Goal: Information Seeking & Learning: Check status

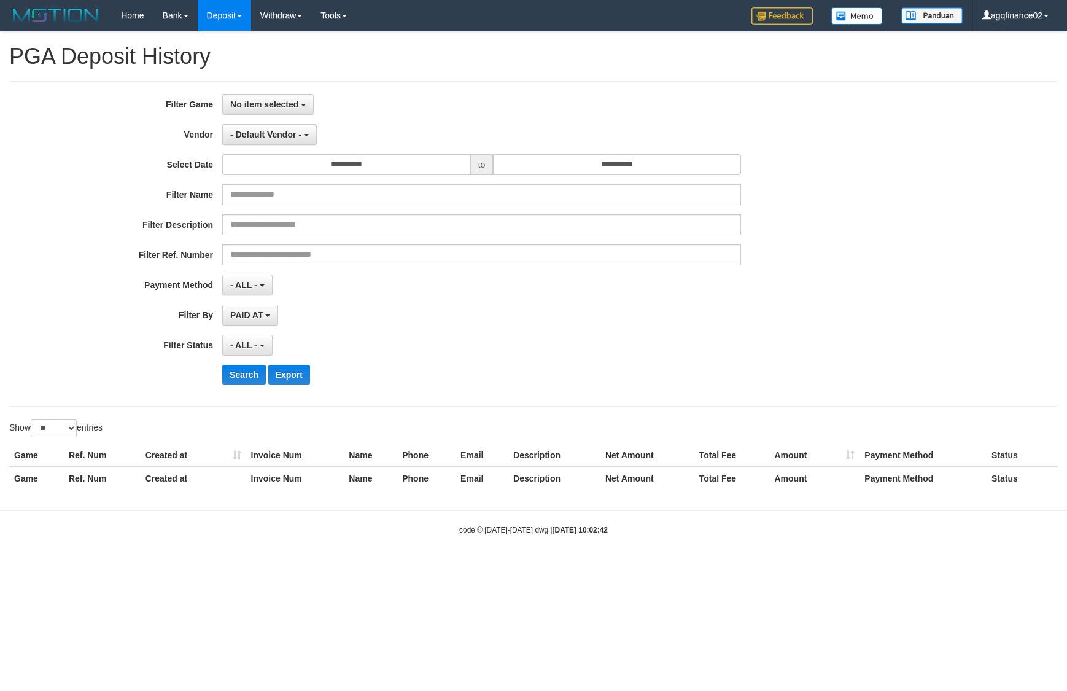
select select "**********"
select select "*"
select select "**"
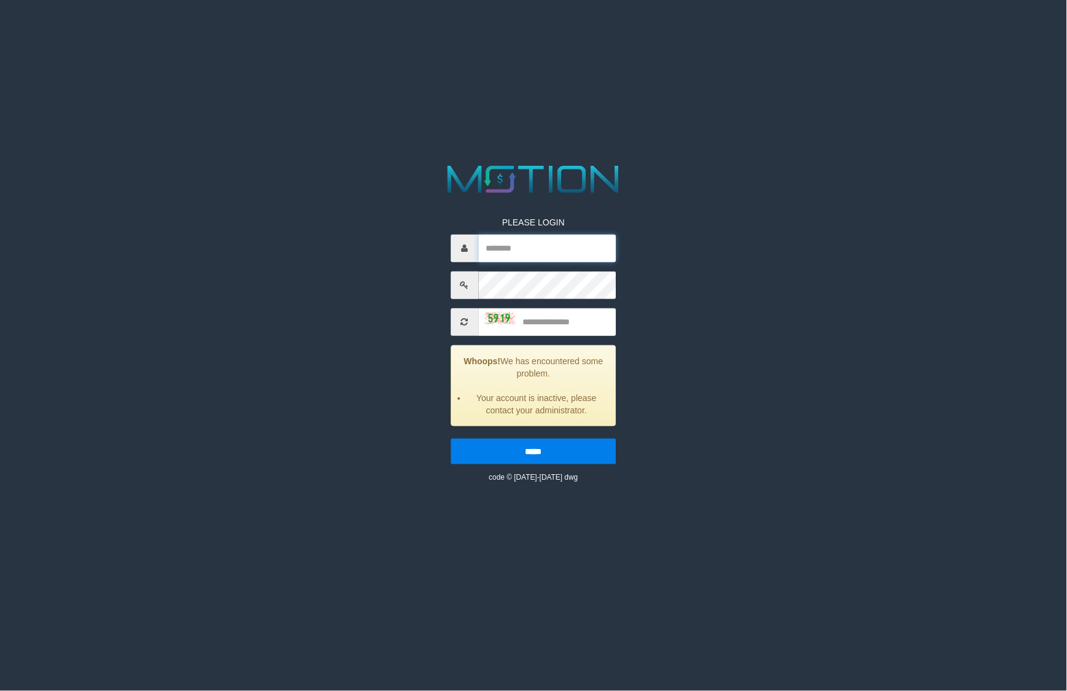
type input "**********"
click at [999, 31] on html "**********" at bounding box center [533, 15] width 1067 height 31
click at [587, 312] on input "text" at bounding box center [547, 322] width 138 height 28
type input "****"
click at [451, 439] on input "*****" at bounding box center [534, 452] width 166 height 26
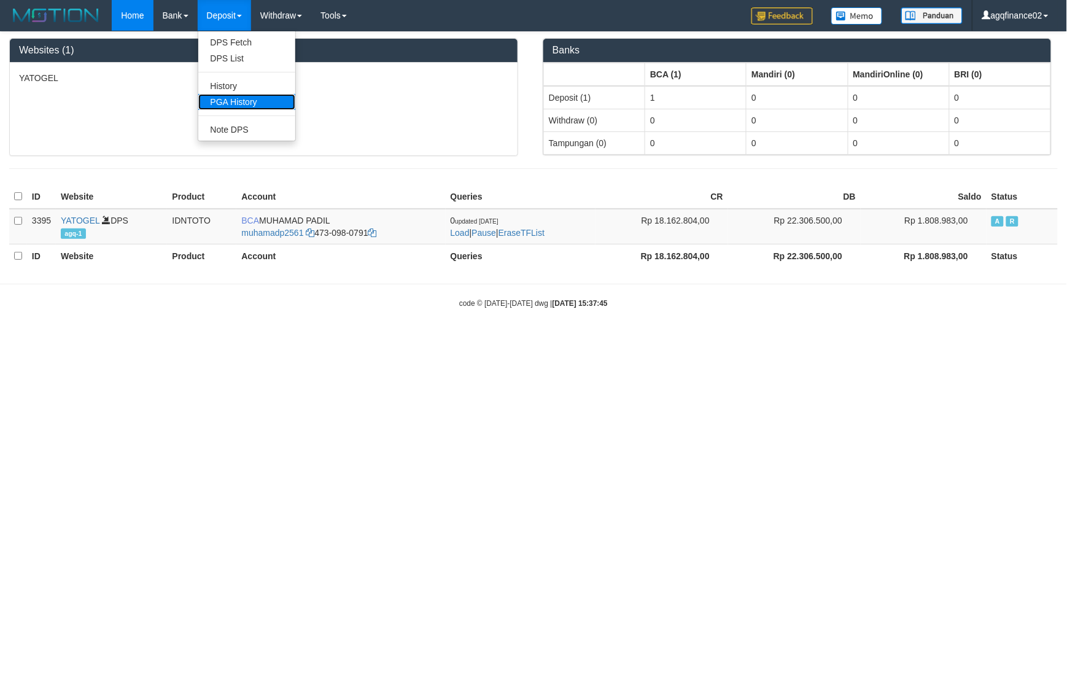
click at [226, 103] on link "PGA History" at bounding box center [246, 102] width 97 height 16
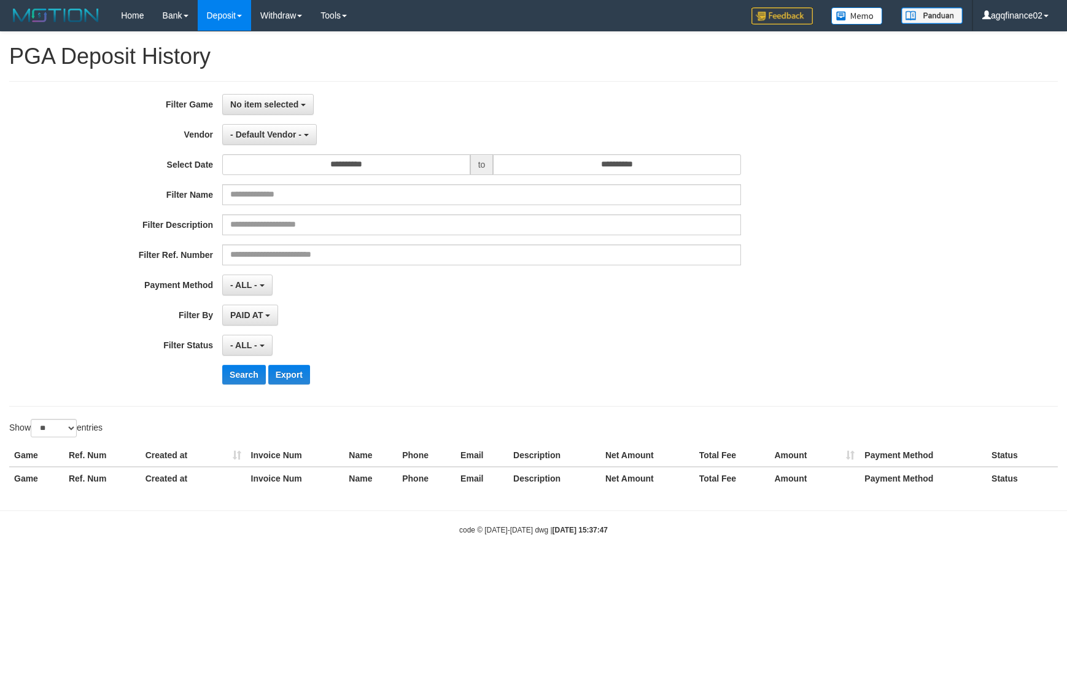
select select
select select "**"
drag, startPoint x: 287, startPoint y: 107, endPoint x: 283, endPoint y: 146, distance: 38.3
click at [287, 109] on span "No item selected" at bounding box center [264, 104] width 68 height 10
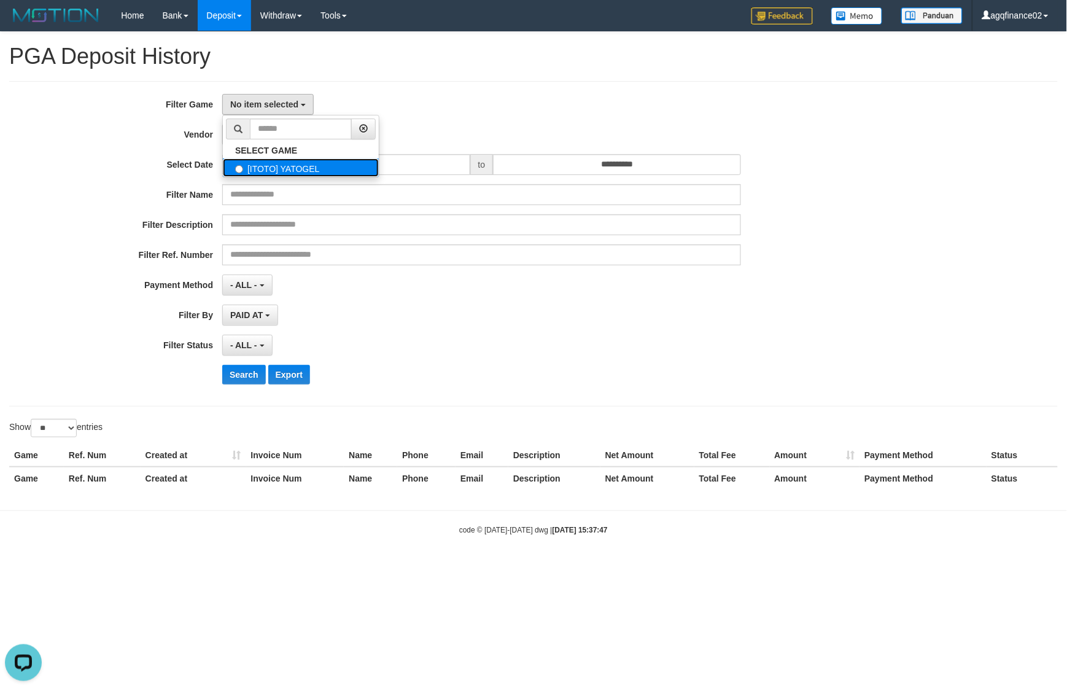
click at [281, 167] on label "[ITOTO] YATOGEL" at bounding box center [301, 167] width 156 height 18
select select "***"
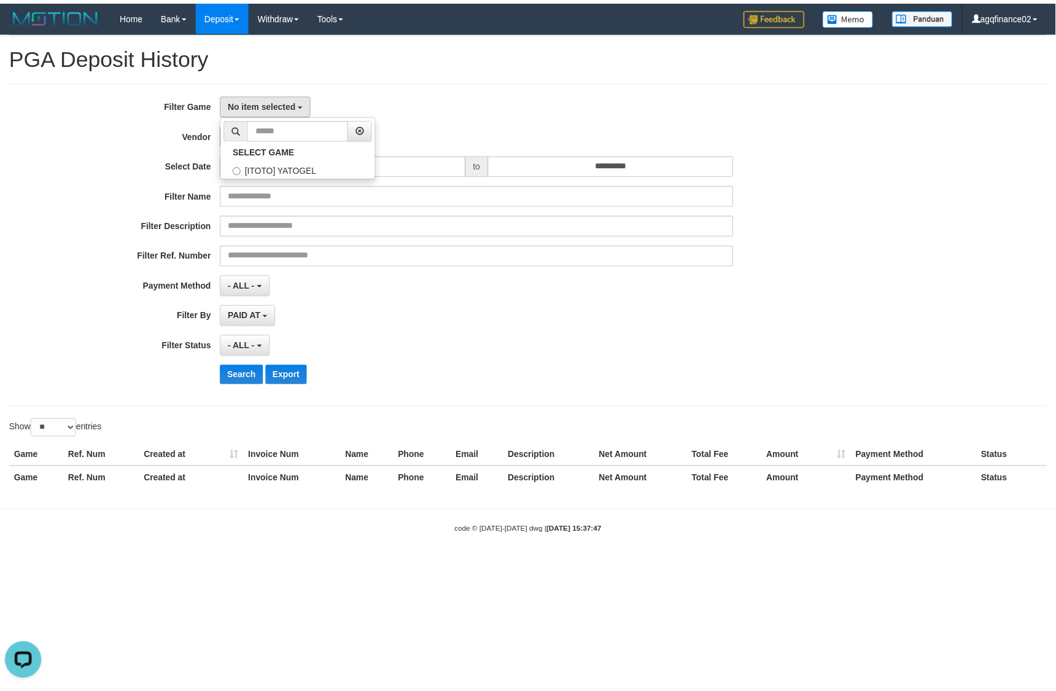
scroll to position [10, 0]
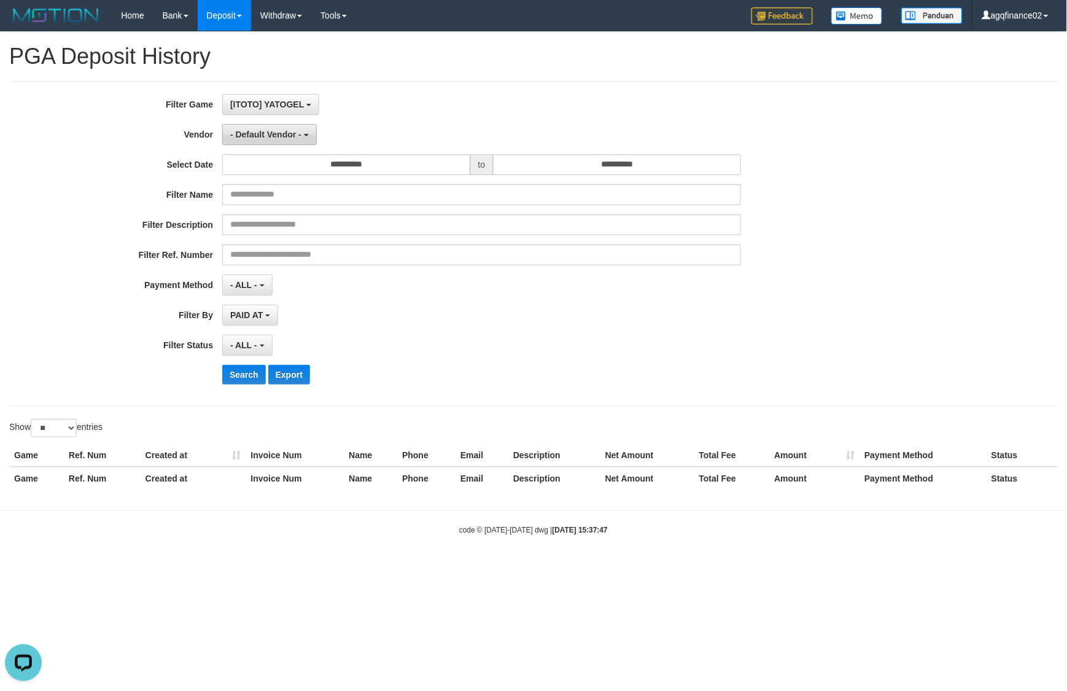
click at [268, 145] on button "- Default Vendor -" at bounding box center [269, 134] width 95 height 21
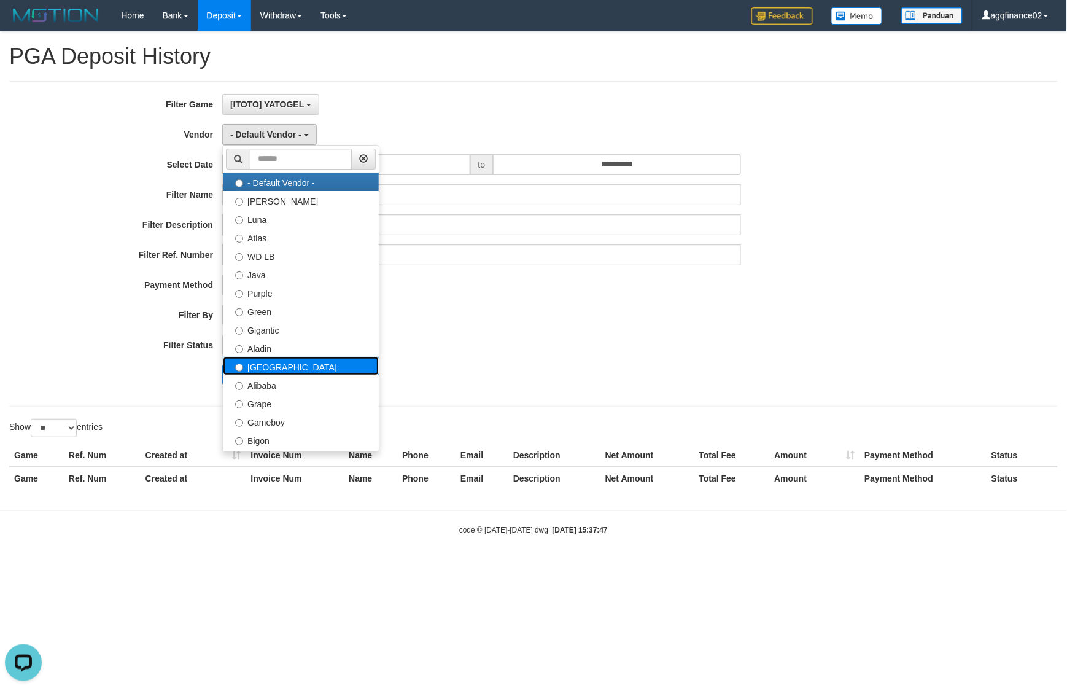
click at [255, 373] on label "[GEOGRAPHIC_DATA]" at bounding box center [301, 366] width 156 height 18
select select "**********"
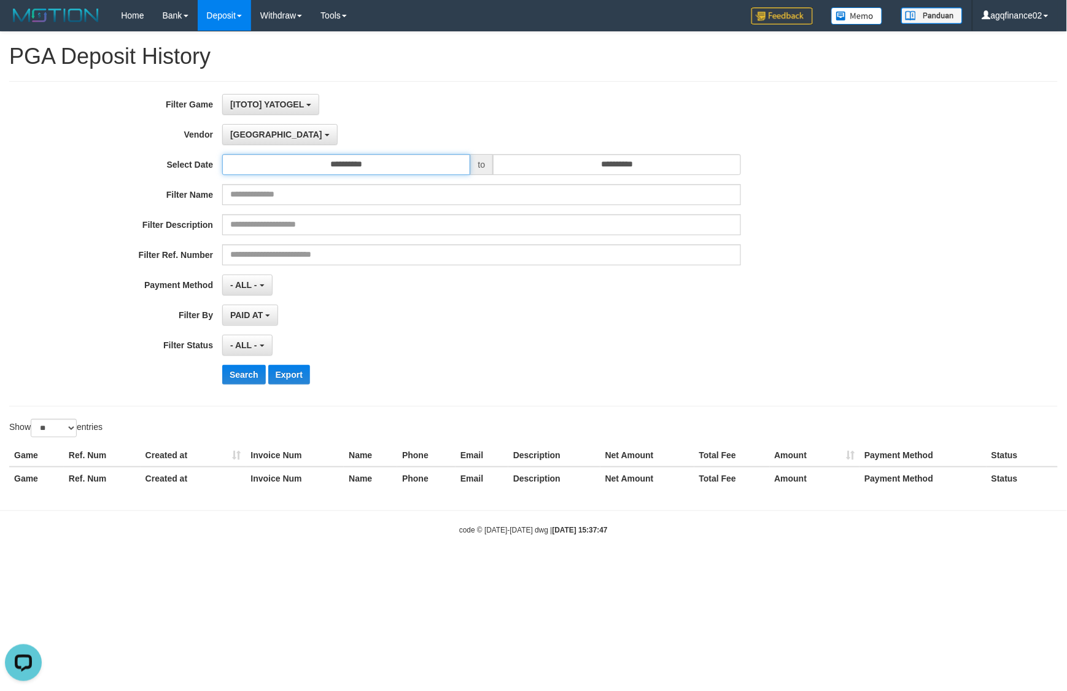
click at [369, 163] on input "**********" at bounding box center [346, 164] width 248 height 21
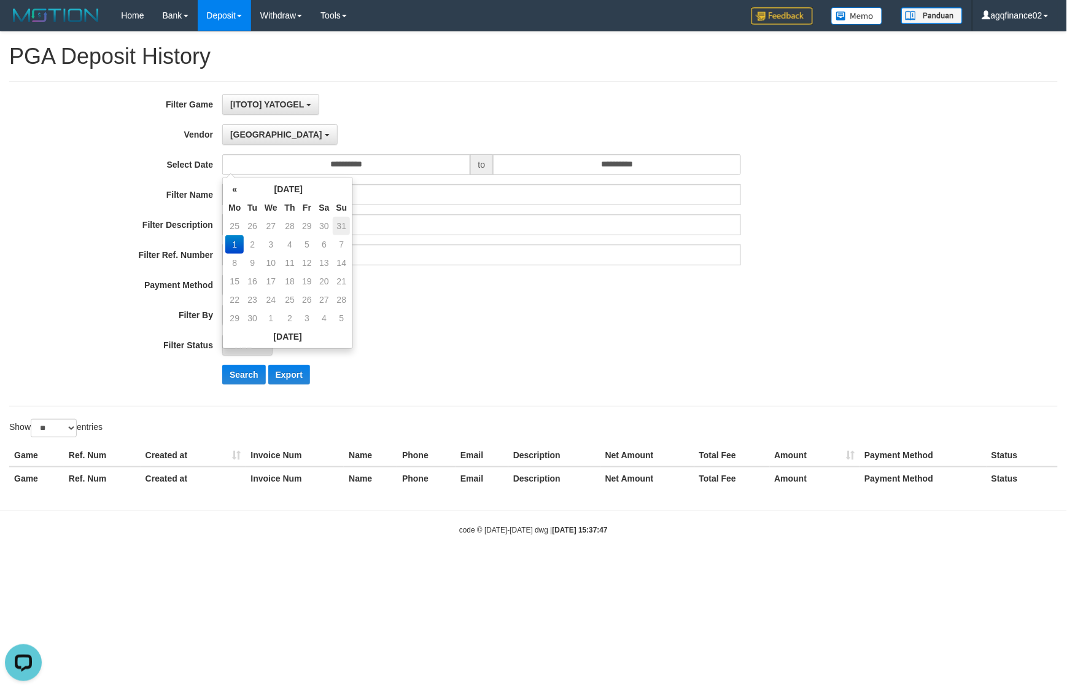
click at [341, 229] on td "31" at bounding box center [341, 226] width 17 height 18
type input "**********"
click at [587, 163] on input "**********" at bounding box center [617, 164] width 248 height 21
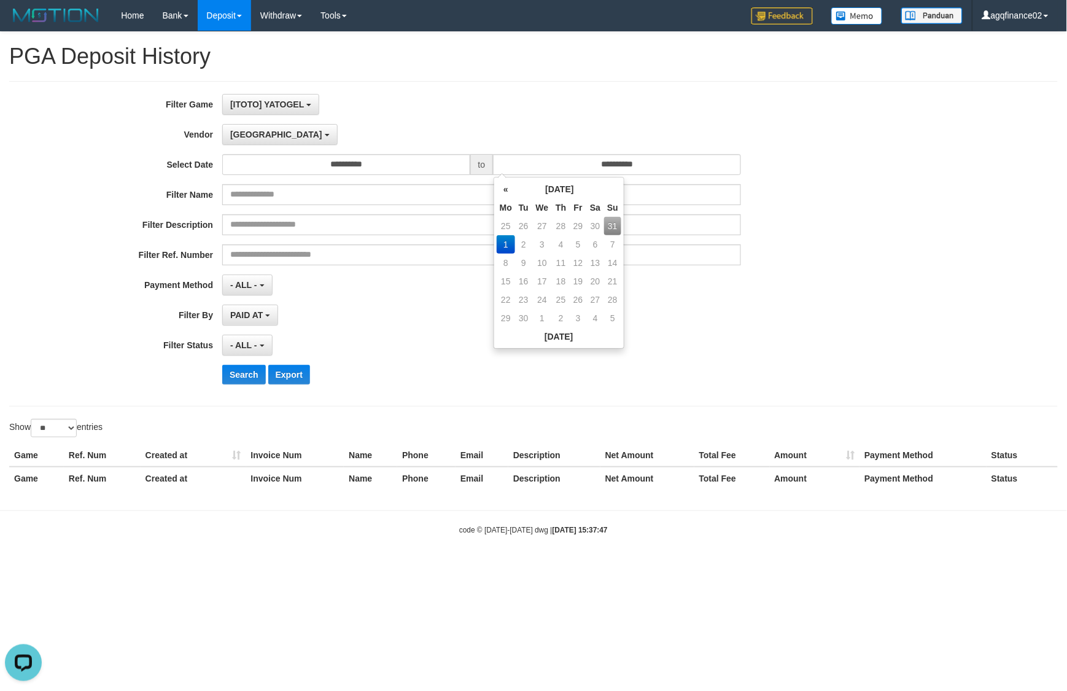
click at [610, 220] on td "31" at bounding box center [612, 226] width 17 height 18
type input "**********"
click at [262, 347] on b "button" at bounding box center [262, 346] width 5 height 2
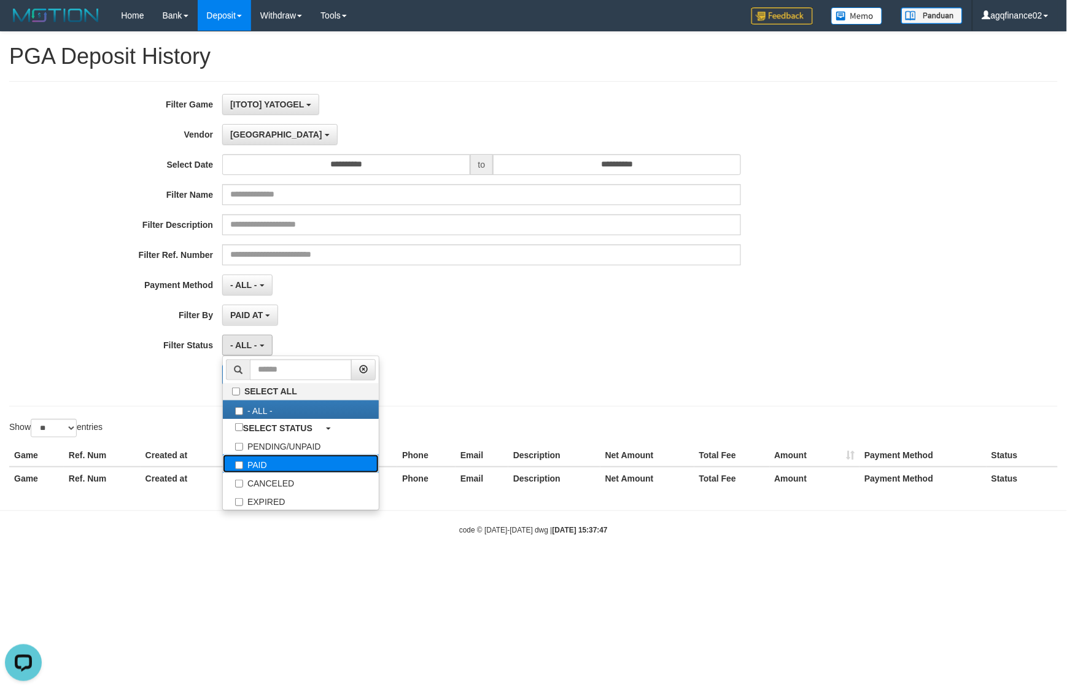
click at [268, 473] on label "PAID" at bounding box center [301, 463] width 156 height 18
select select "*"
click at [179, 379] on div "Search Export" at bounding box center [444, 375] width 889 height 20
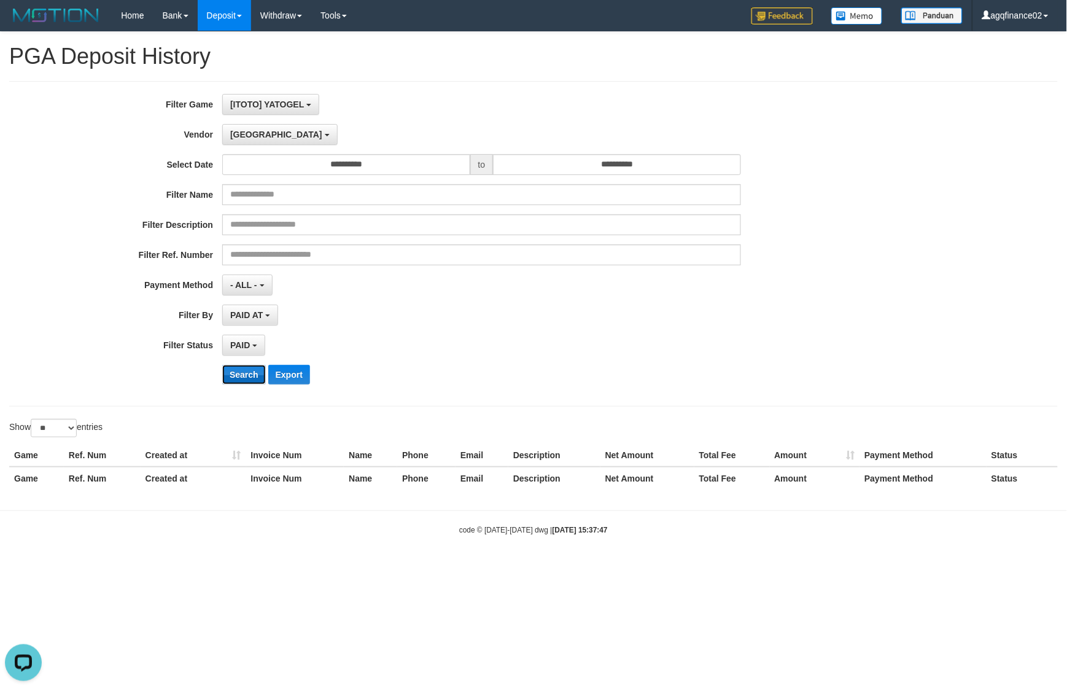
click at [227, 370] on button "Search" at bounding box center [244, 375] width 44 height 20
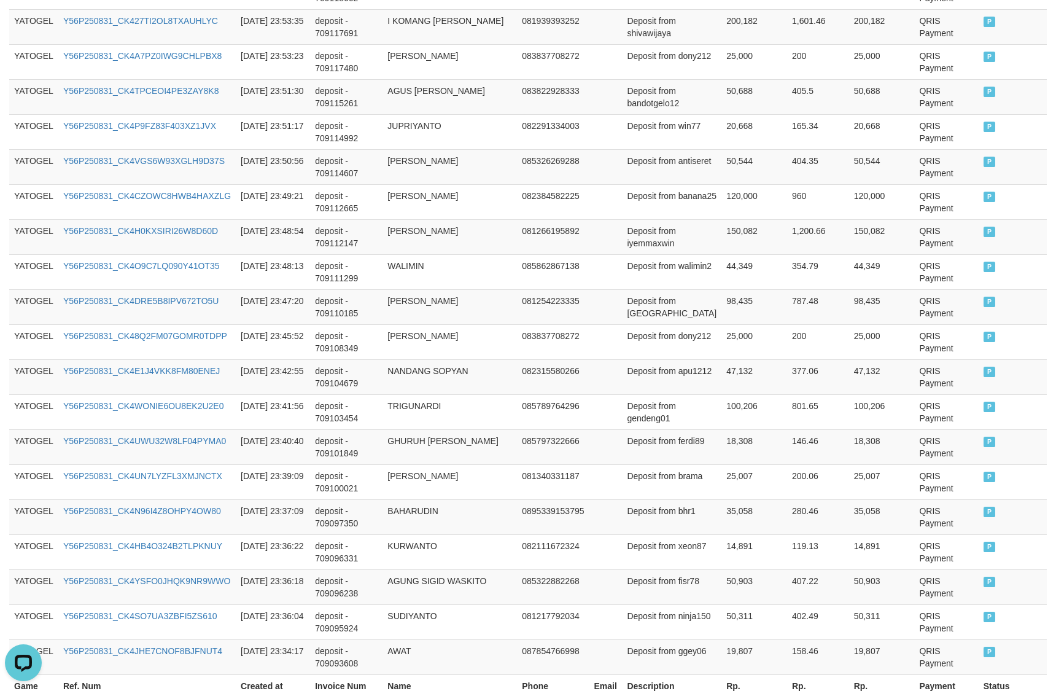
scroll to position [802, 0]
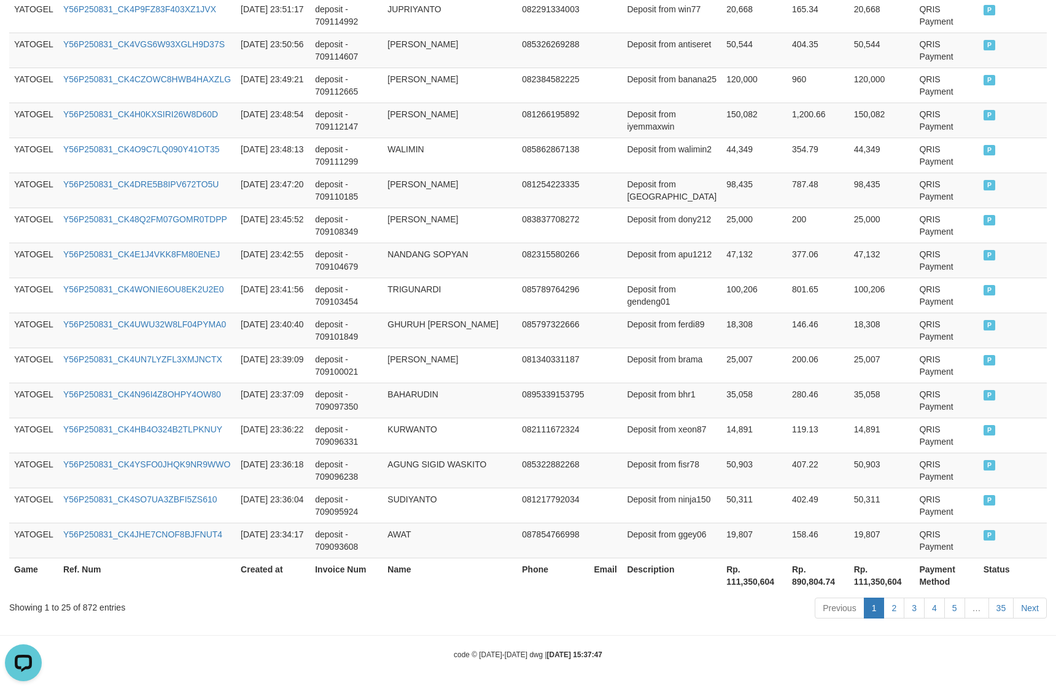
click at [738, 582] on th "Rp. 111,350,604" at bounding box center [755, 575] width 66 height 35
copy th "111,350,604"
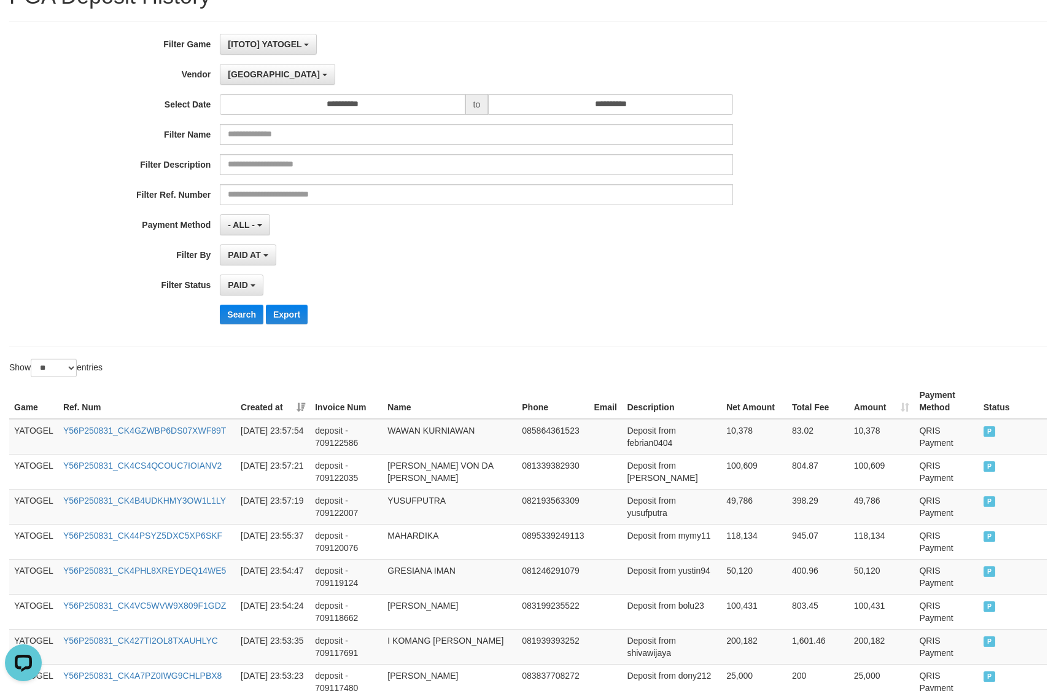
scroll to position [0, 0]
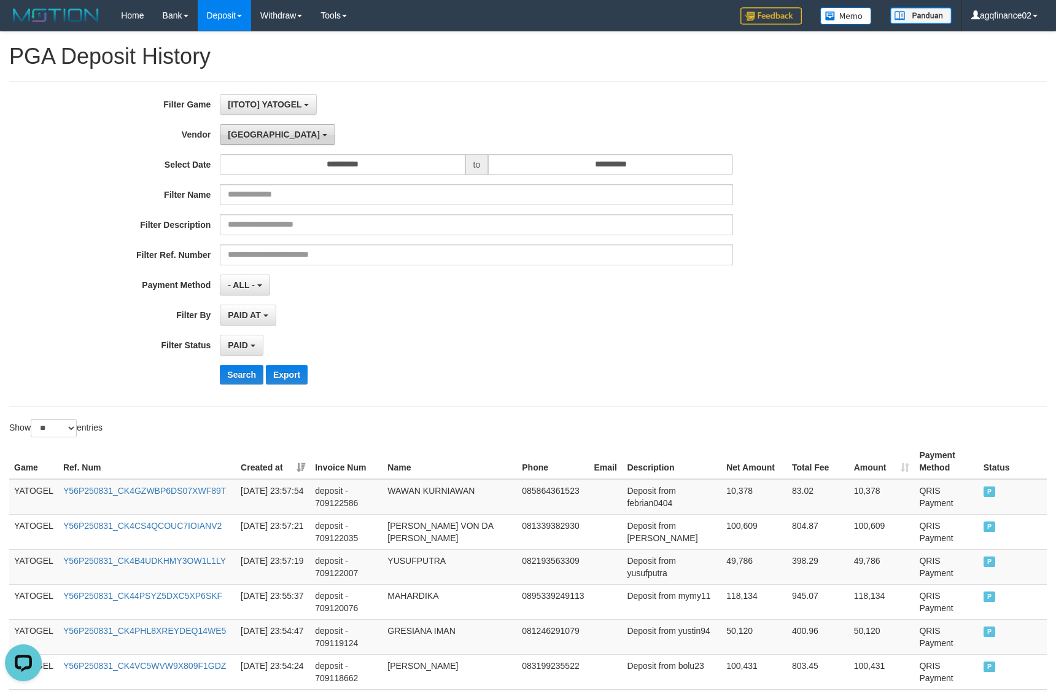
click at [252, 138] on button "[GEOGRAPHIC_DATA]" at bounding box center [277, 134] width 115 height 21
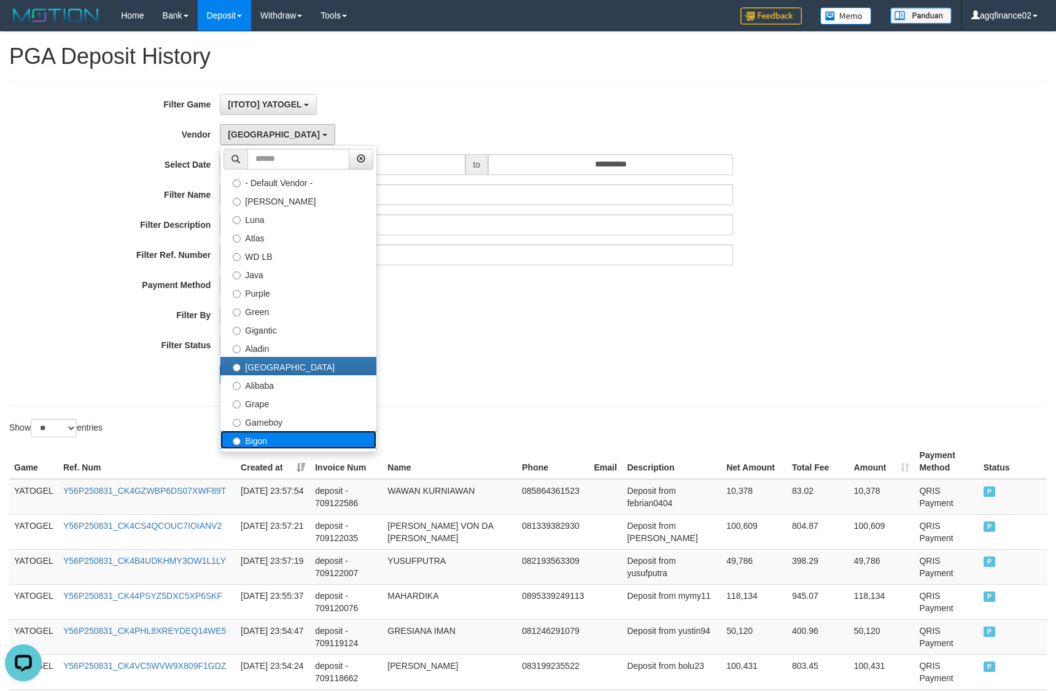
click at [284, 439] on label "Bigon" at bounding box center [298, 440] width 156 height 18
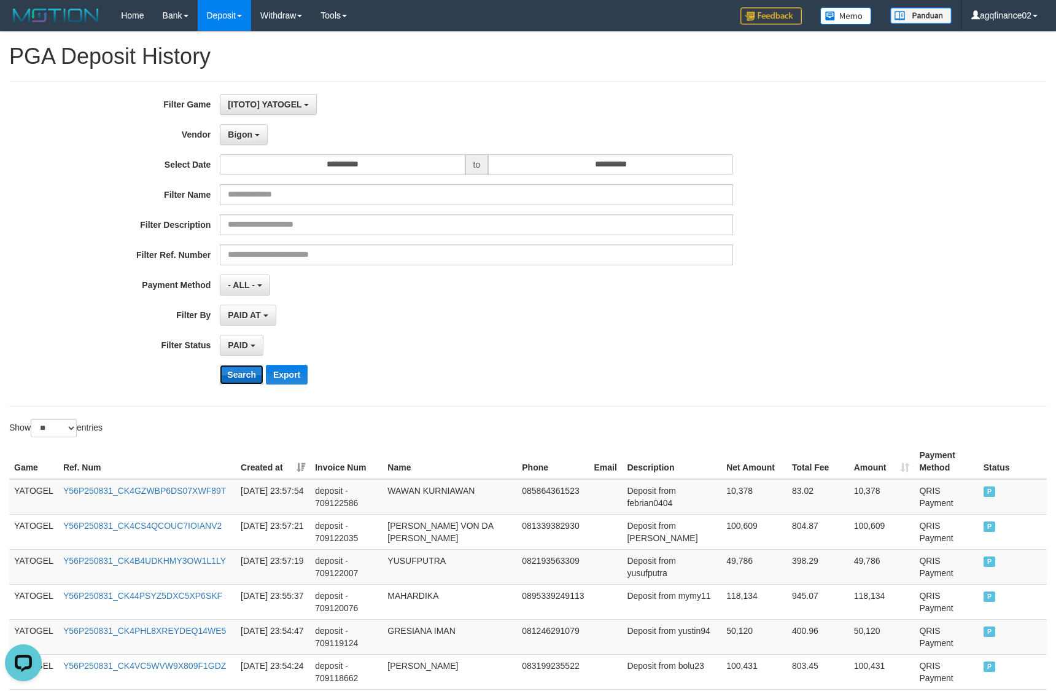
click at [229, 372] on button "Search" at bounding box center [242, 375] width 44 height 20
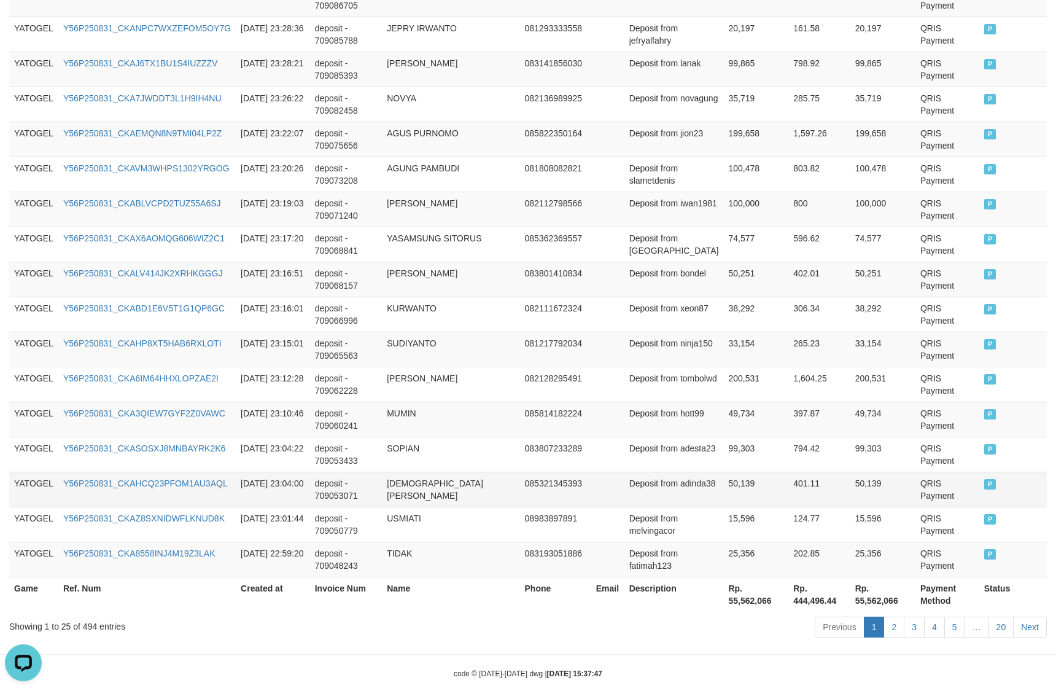
scroll to position [802, 0]
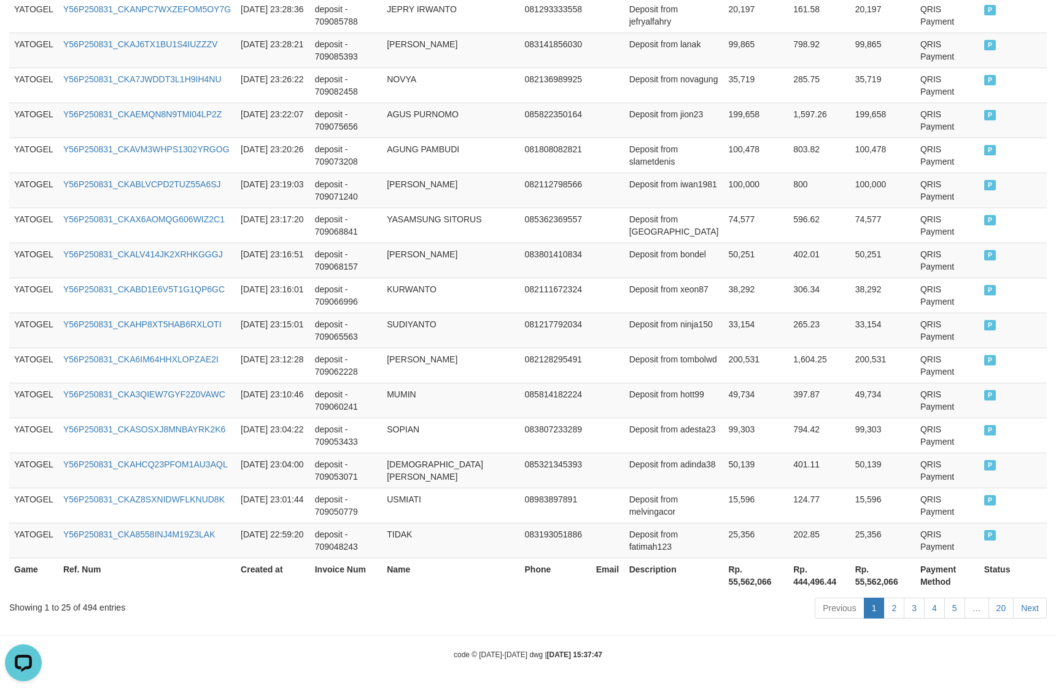
click at [714, 582] on th "Description" at bounding box center [674, 575] width 99 height 35
click at [725, 582] on th "Rp. 55,562,066" at bounding box center [755, 575] width 65 height 35
copy th "55,562,066"
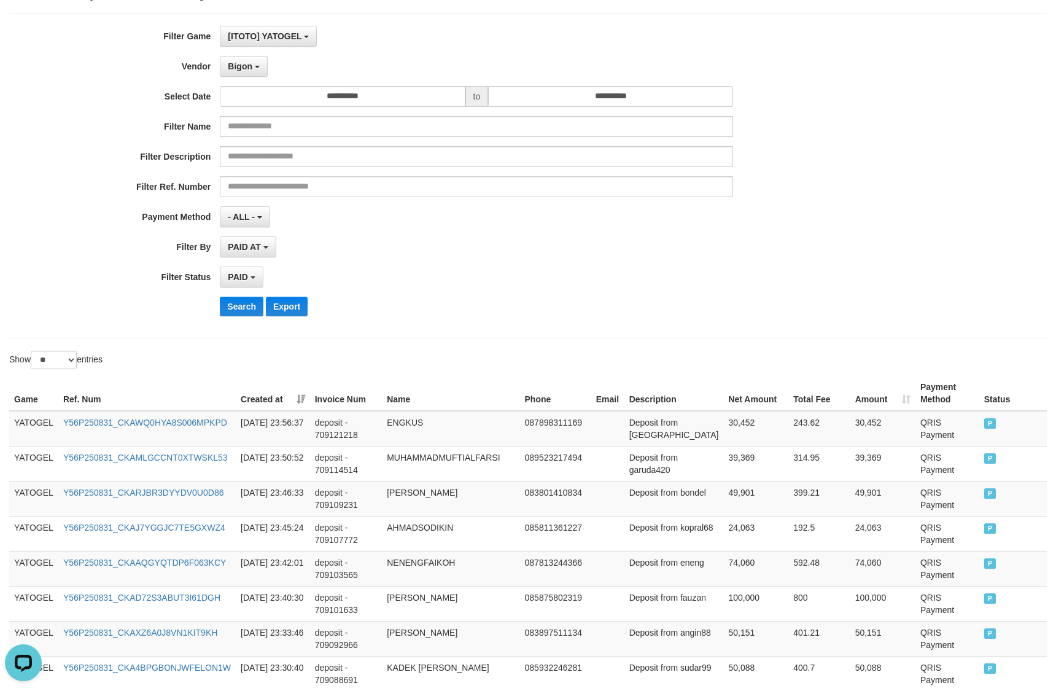
scroll to position [0, 0]
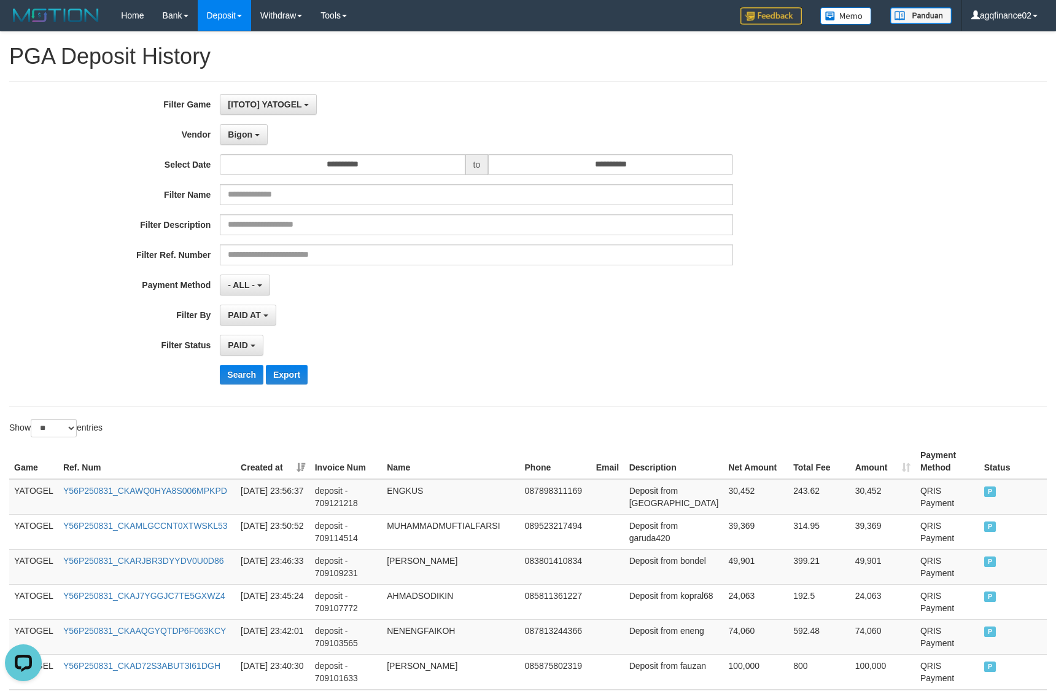
click at [261, 150] on div "**********" at bounding box center [440, 244] width 880 height 300
click at [251, 134] on span "Bigon" at bounding box center [240, 135] width 25 height 10
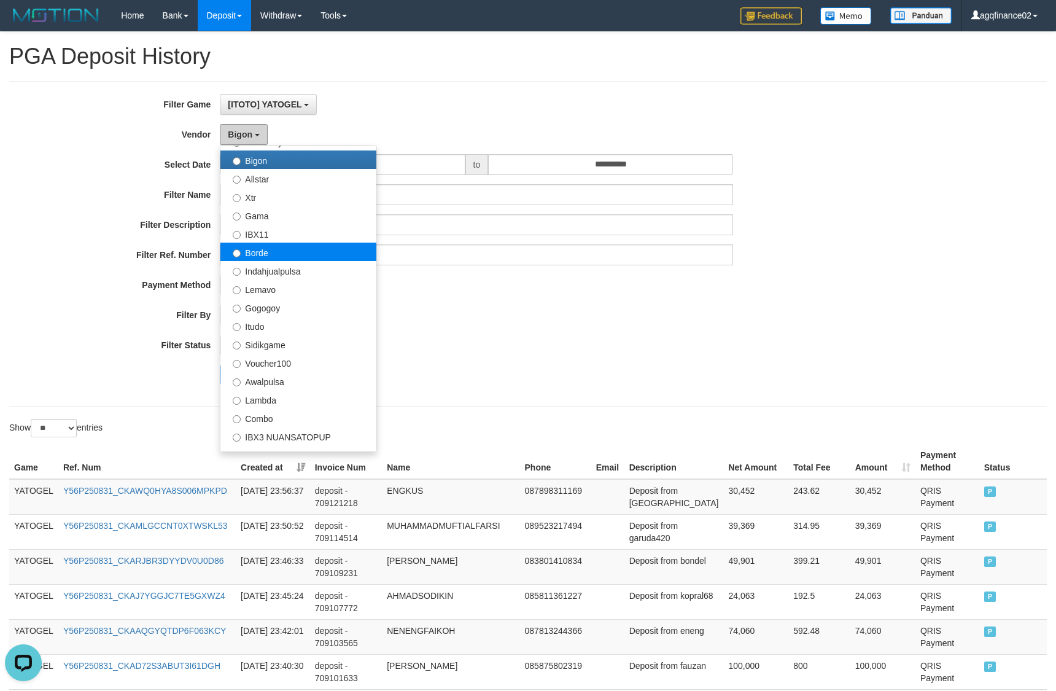
scroll to position [307, 0]
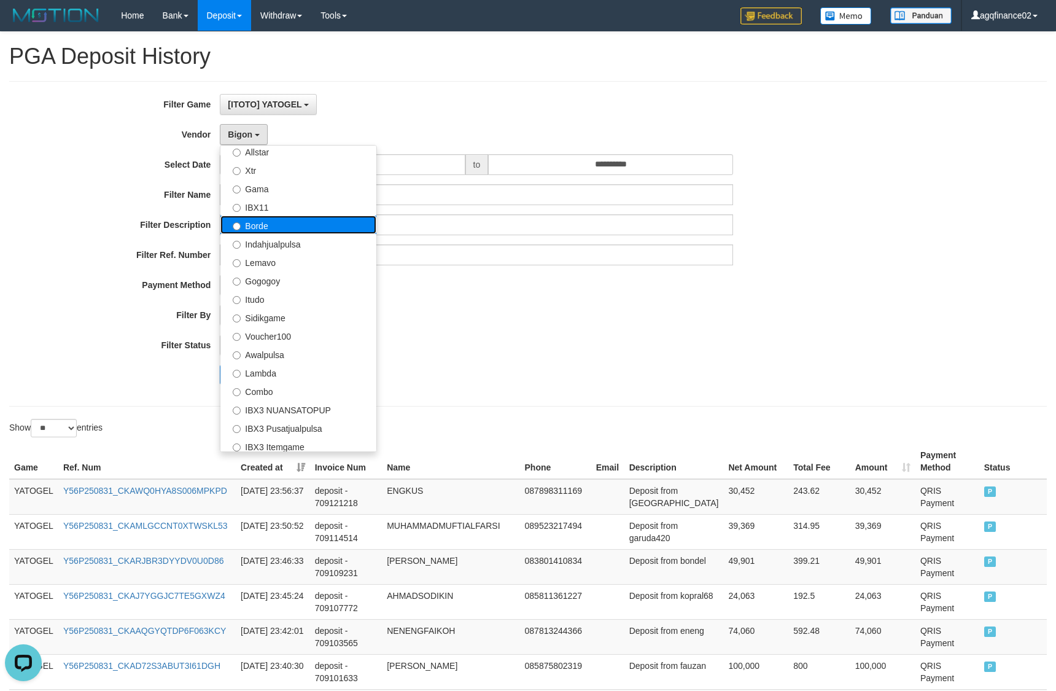
click at [283, 227] on label "Borde" at bounding box center [298, 225] width 156 height 18
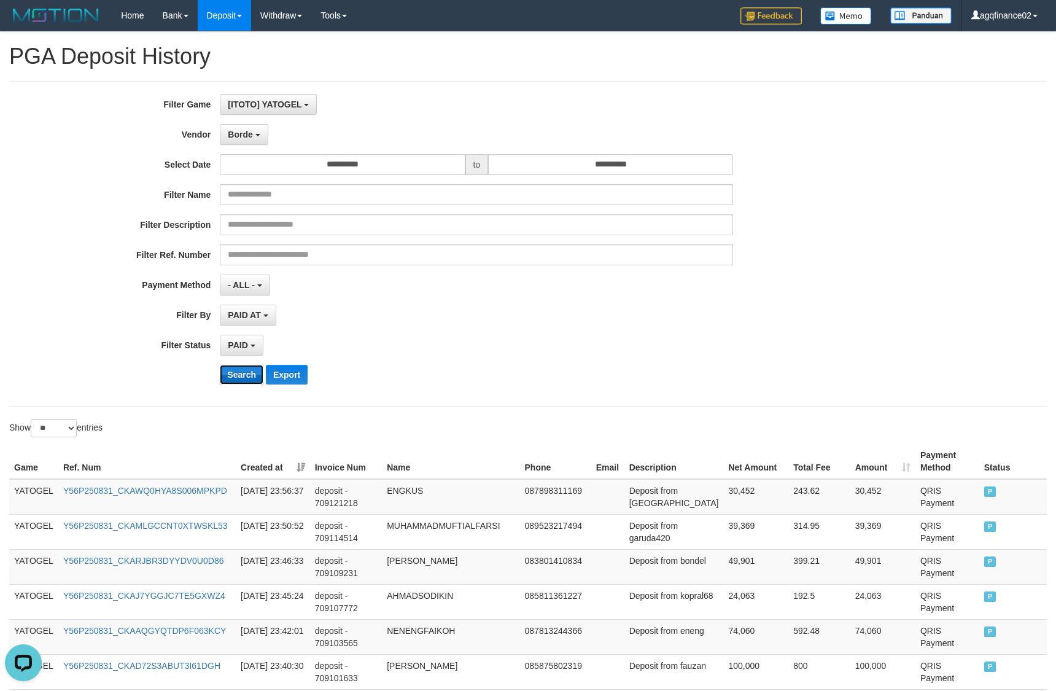
click at [254, 379] on button "Search" at bounding box center [242, 375] width 44 height 20
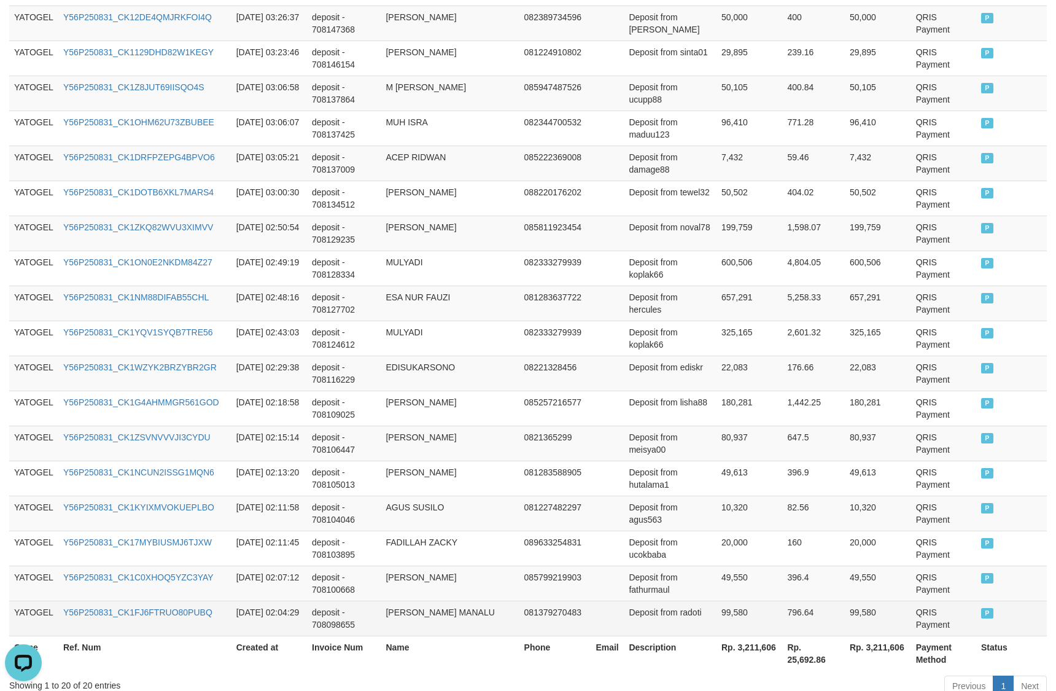
scroll to position [626, 0]
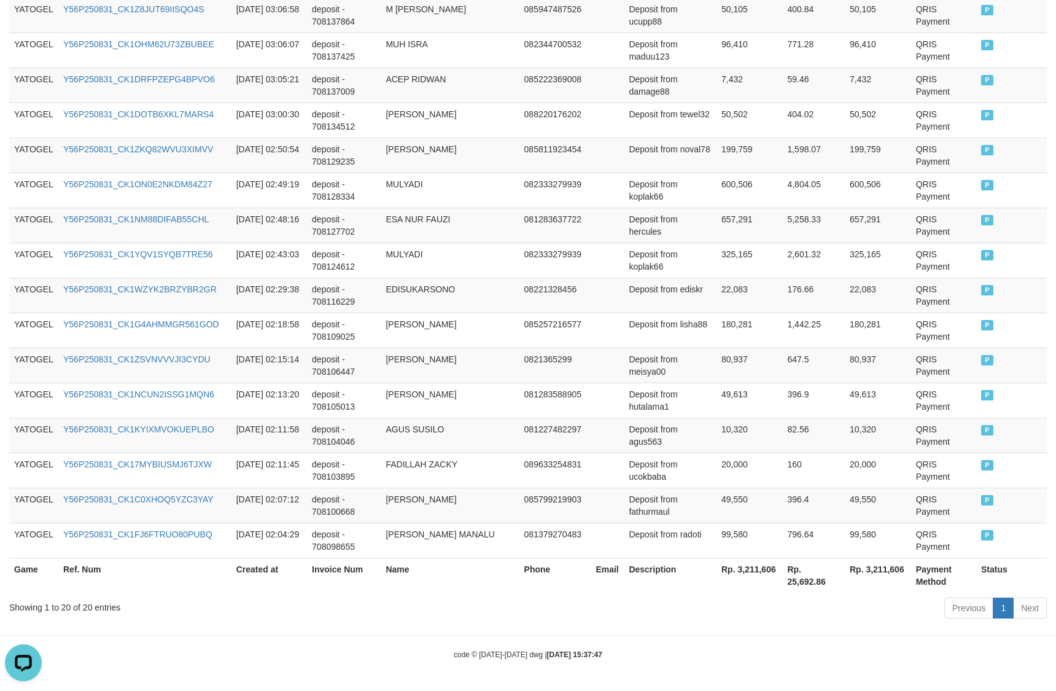
click at [750, 572] on th "Rp. 3,211,606" at bounding box center [750, 575] width 66 height 35
copy th "3,211,606"
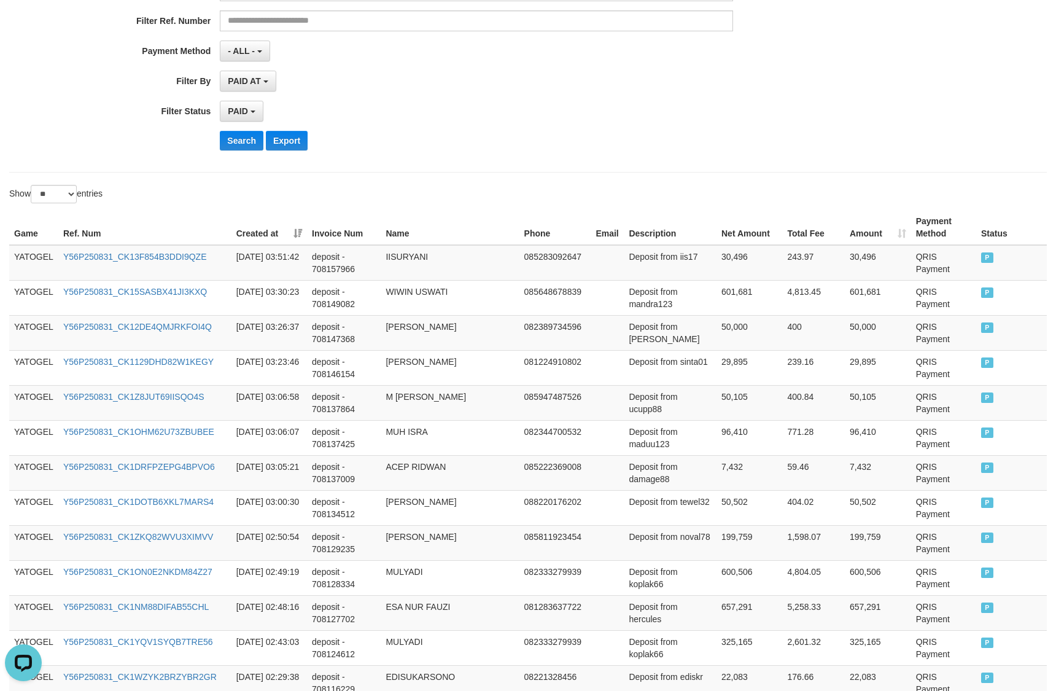
scroll to position [0, 0]
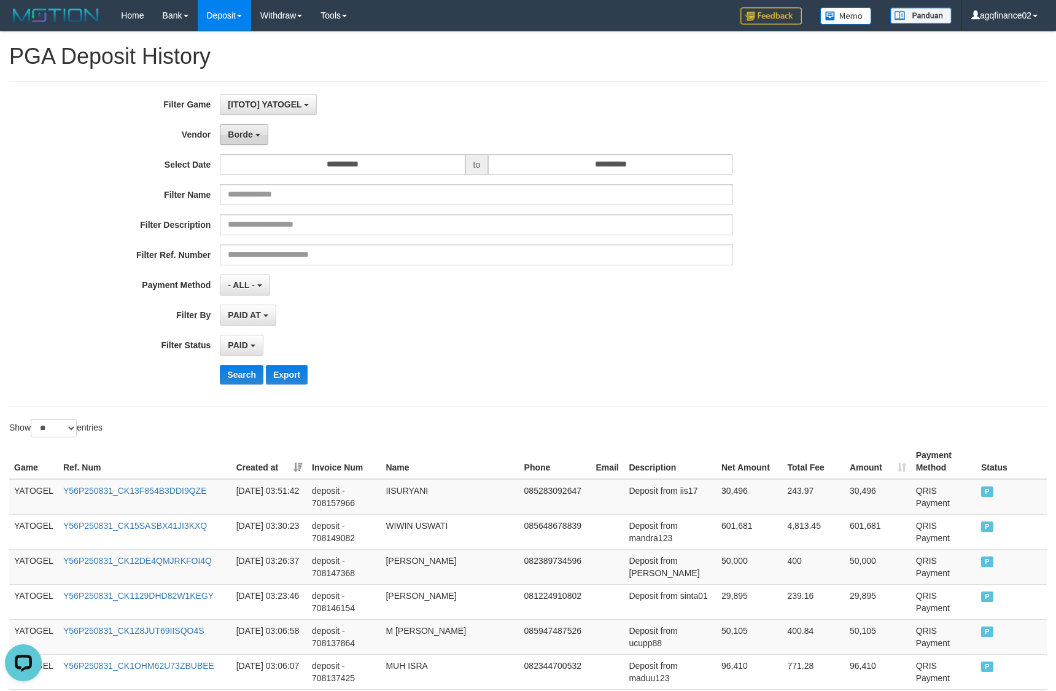
click at [249, 139] on span "Borde" at bounding box center [240, 135] width 25 height 10
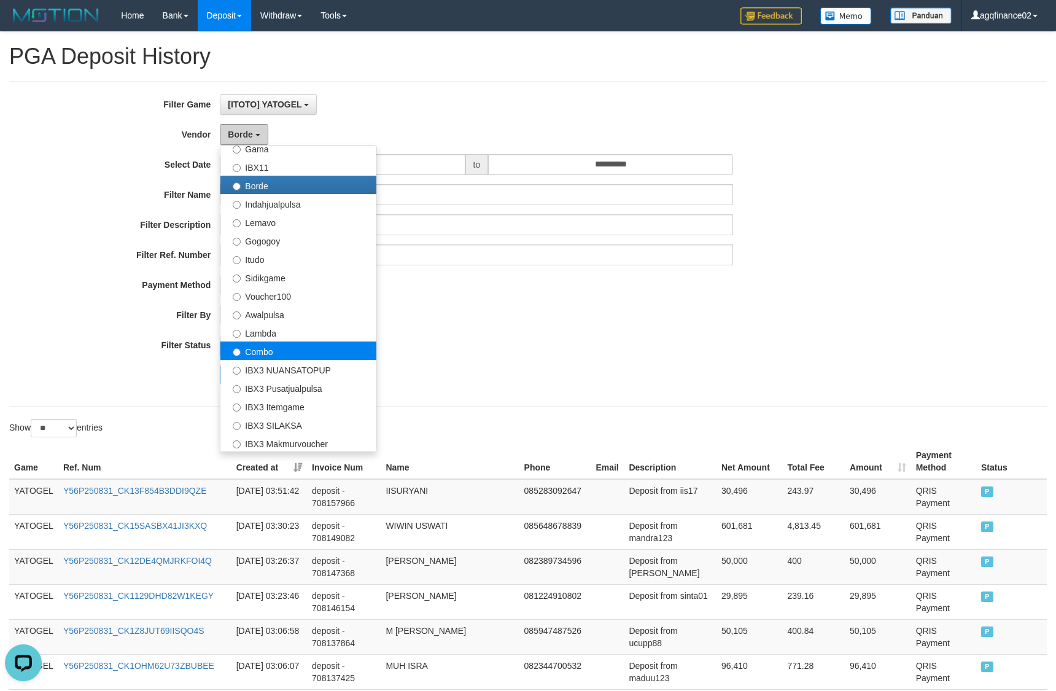
scroll to position [403, 0]
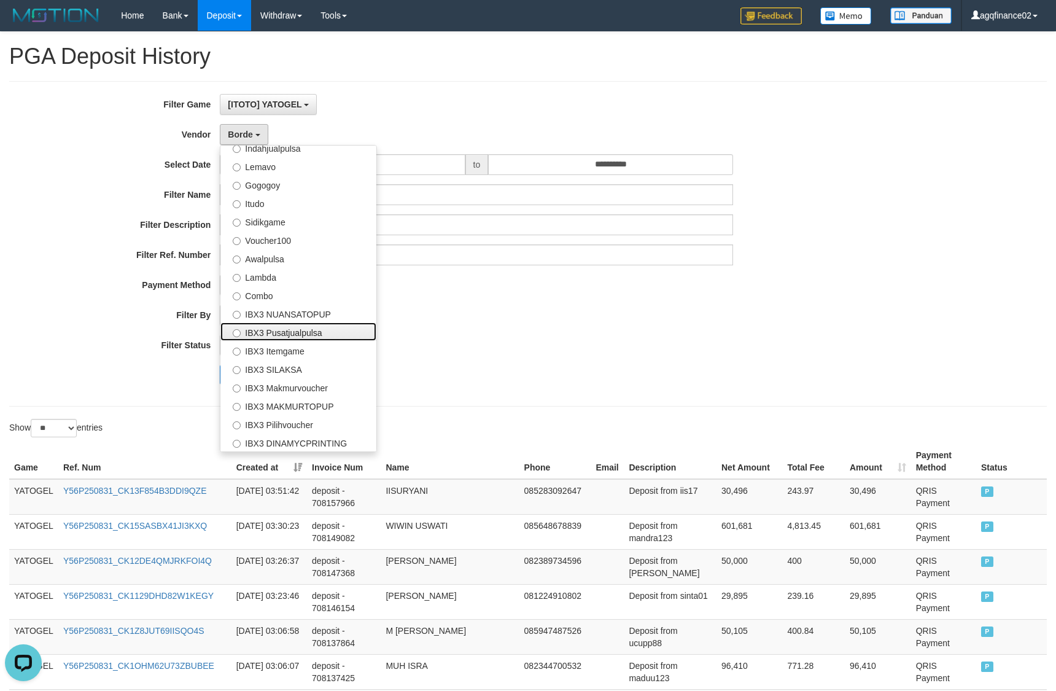
drag, startPoint x: 345, startPoint y: 339, endPoint x: 287, endPoint y: 352, distance: 59.8
click at [345, 339] on label "IBX3 Pusatjualpulsa" at bounding box center [298, 331] width 156 height 18
select select "**********"
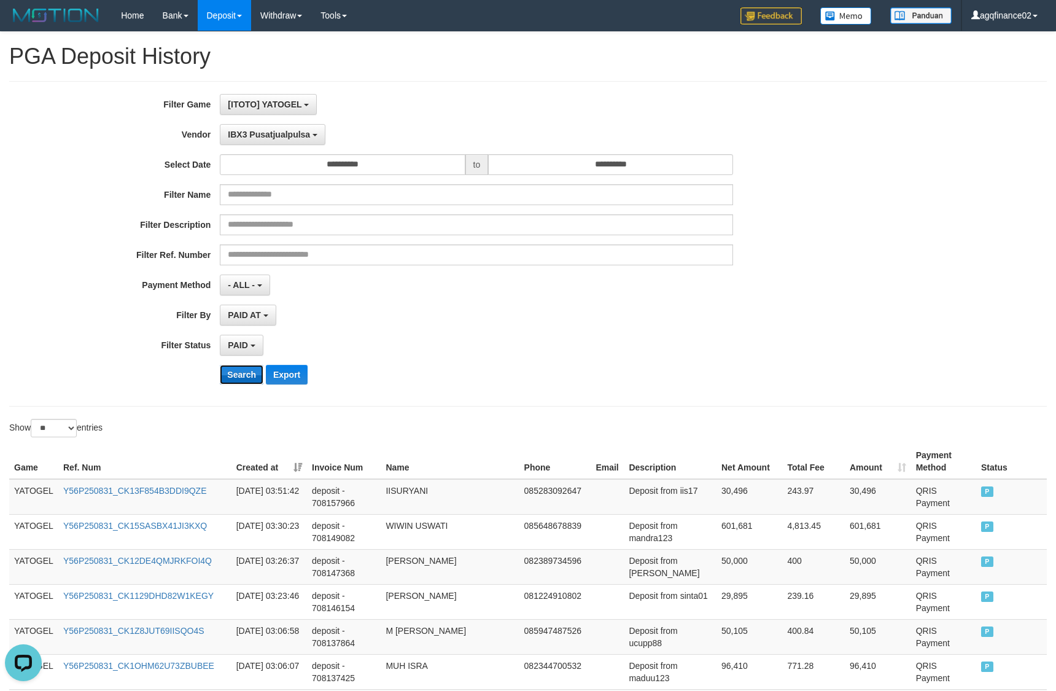
click at [236, 378] on button "Search" at bounding box center [242, 375] width 44 height 20
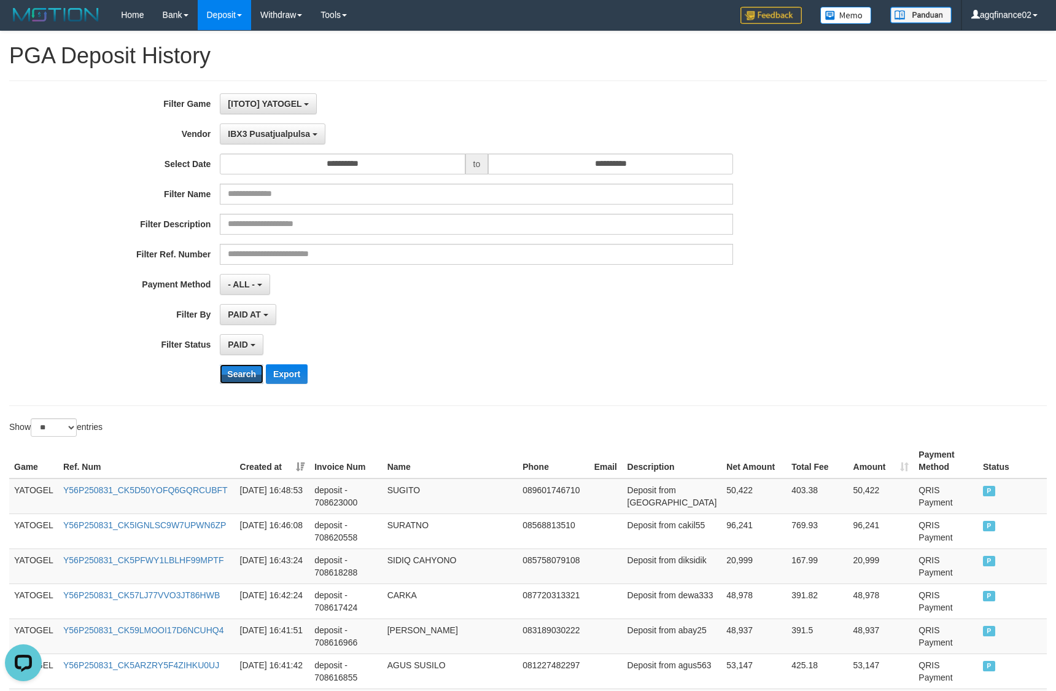
scroll to position [485, 0]
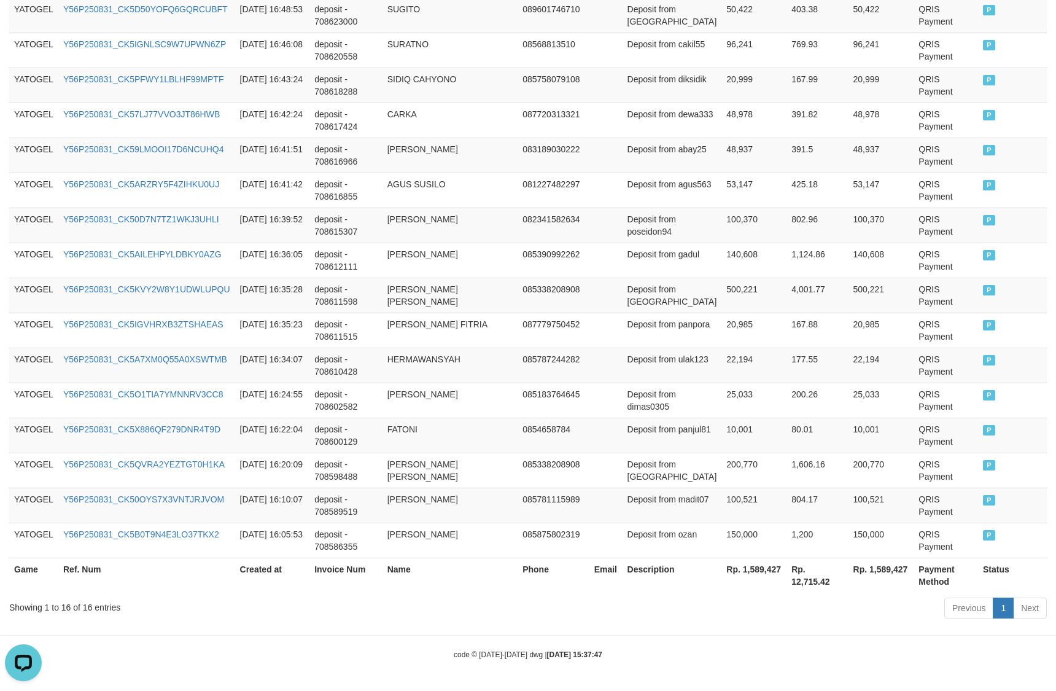
click at [752, 575] on th "Rp. 1,589,427" at bounding box center [754, 575] width 65 height 35
copy th "1,589,427"
drag, startPoint x: 1032, startPoint y: 444, endPoint x: 1021, endPoint y: 444, distance: 11.1
click at [1021, 444] on td "P" at bounding box center [1012, 435] width 69 height 35
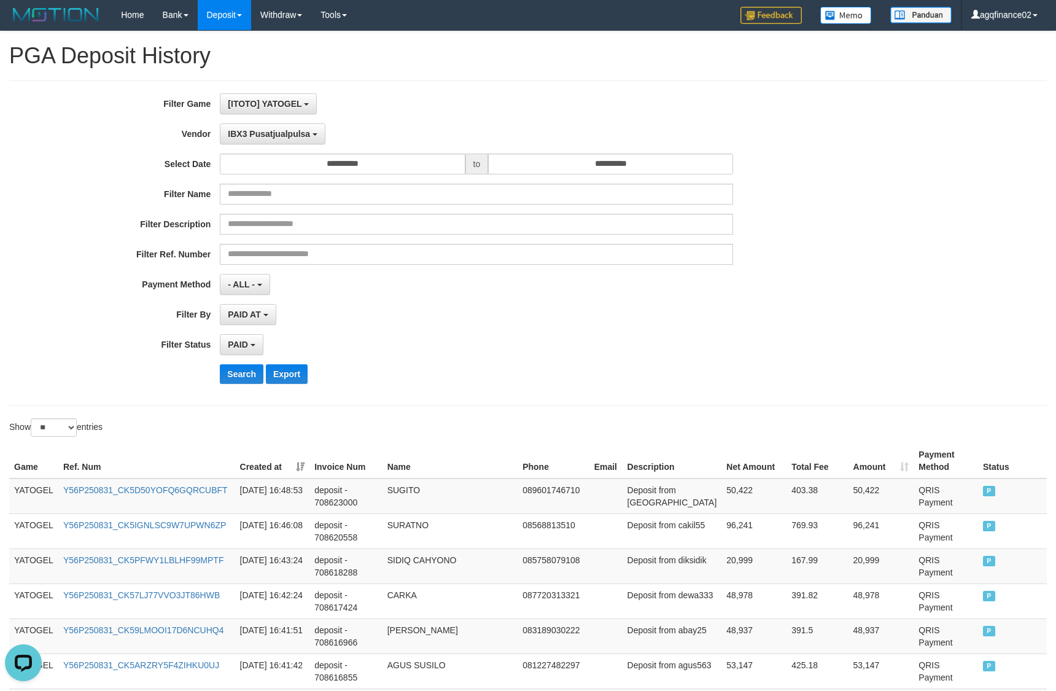
scroll to position [0, 0]
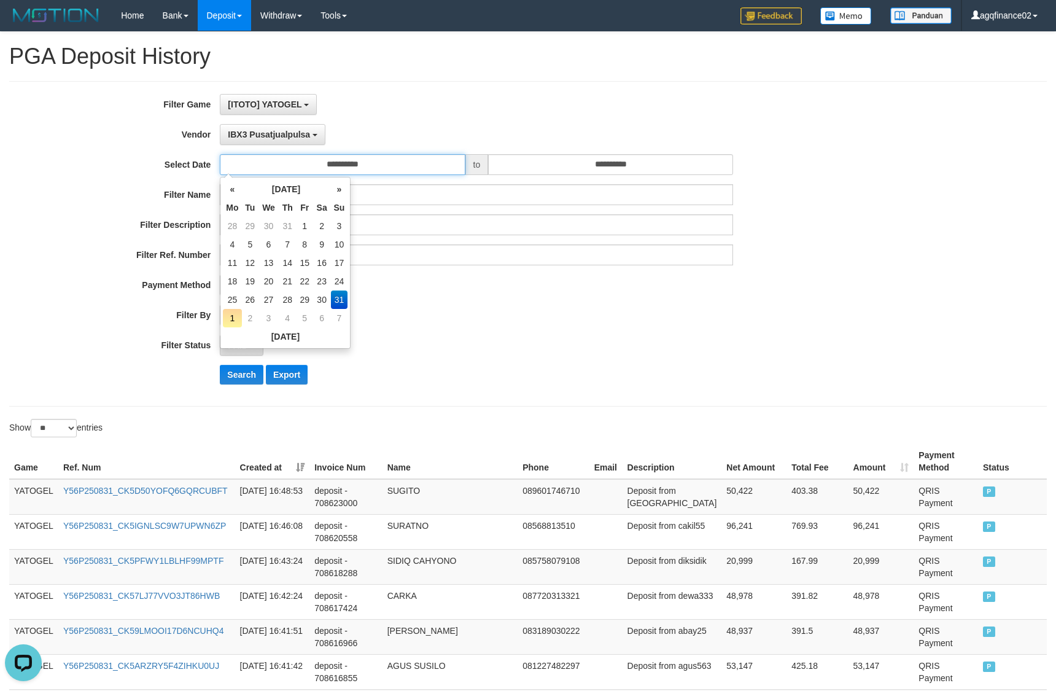
click at [360, 169] on input "**********" at bounding box center [342, 164] width 245 height 21
click at [228, 301] on td "25" at bounding box center [232, 299] width 18 height 18
type input "**********"
drag, startPoint x: 262, startPoint y: 108, endPoint x: 259, endPoint y: 123, distance: 15.7
click at [262, 112] on button "[ITOTO] YATOGEL" at bounding box center [268, 104] width 97 height 21
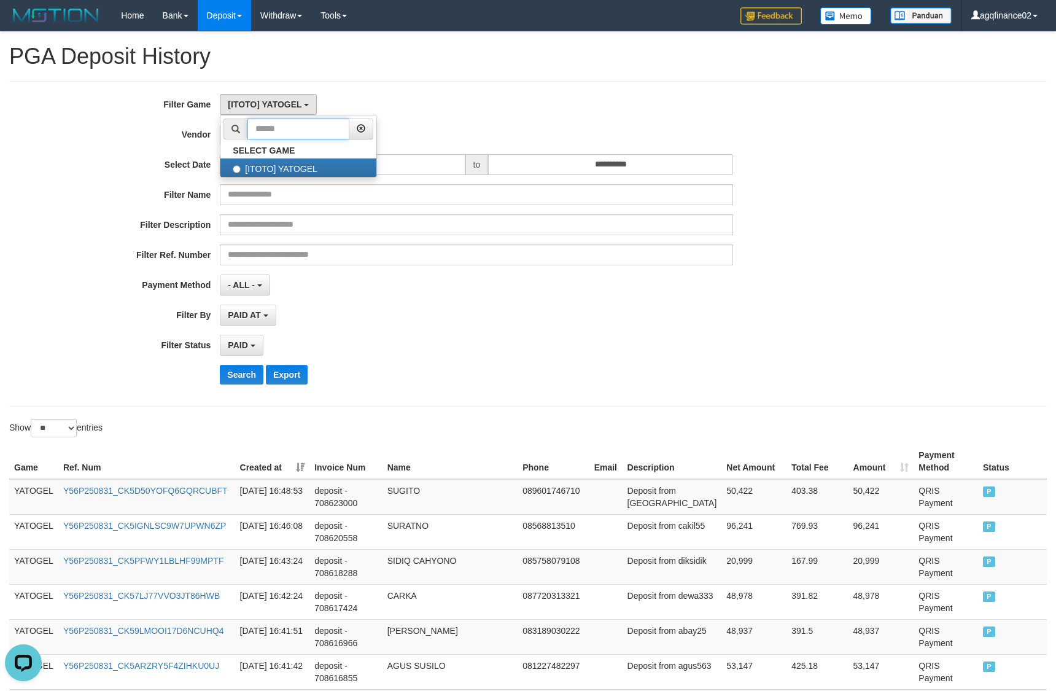
click at [258, 129] on input "text" at bounding box center [299, 129] width 102 height 21
click at [356, 109] on div "[ITOTO] YATOGEL SELECT GAME [ITOTO] YATOGEL" at bounding box center [476, 104] width 513 height 21
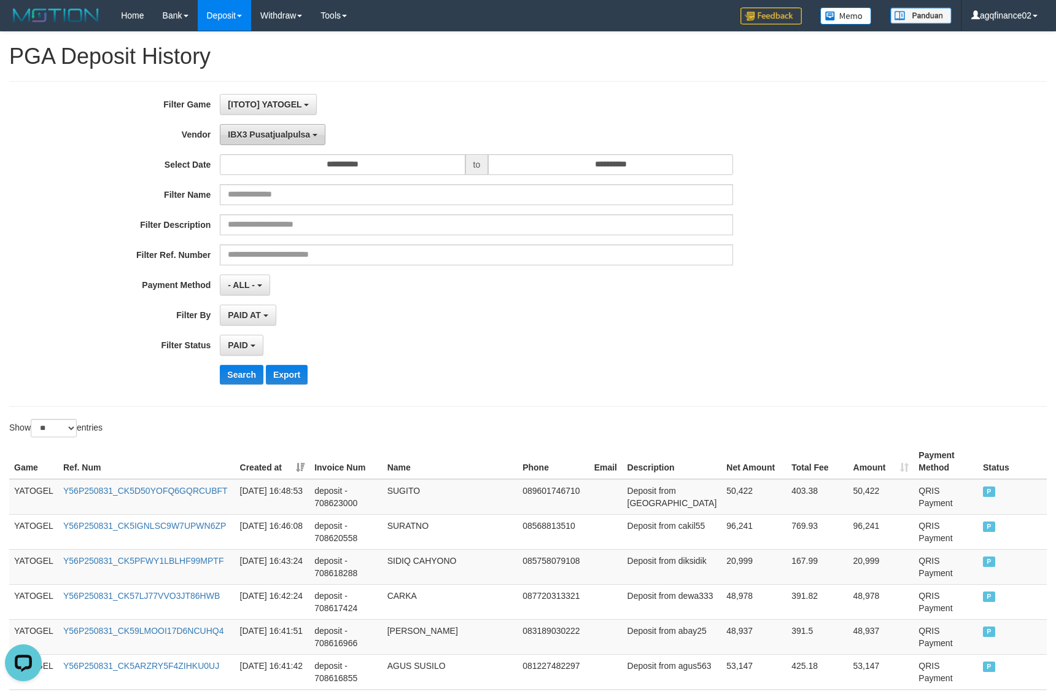
click at [295, 138] on span "IBX3 Pusatjualpulsa" at bounding box center [269, 135] width 82 height 10
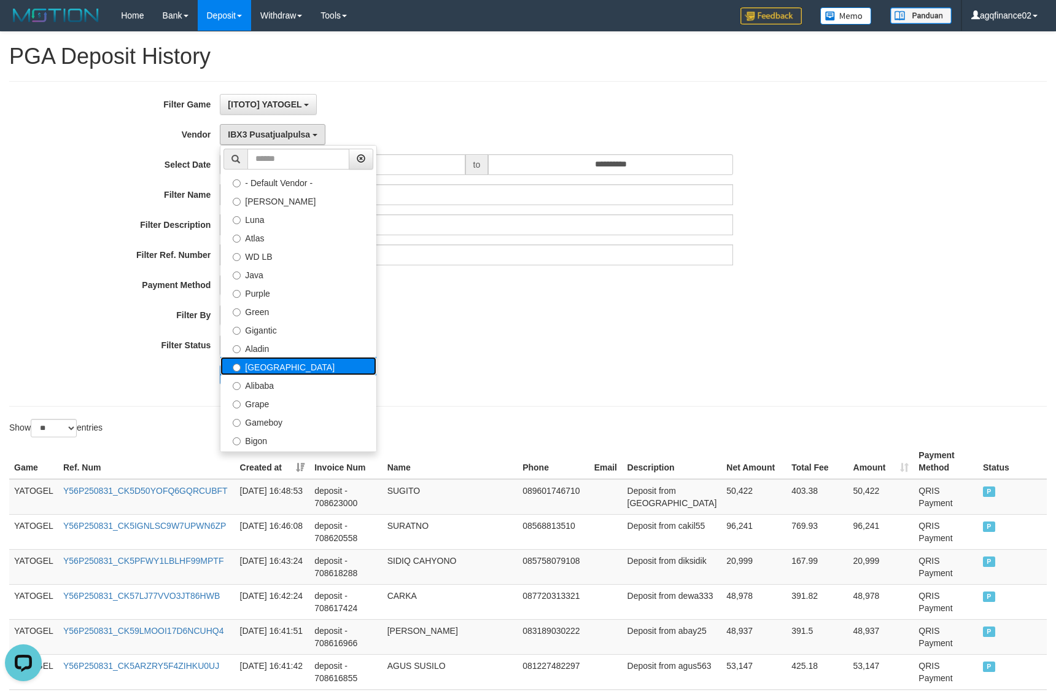
click at [269, 369] on label "[GEOGRAPHIC_DATA]" at bounding box center [298, 366] width 156 height 18
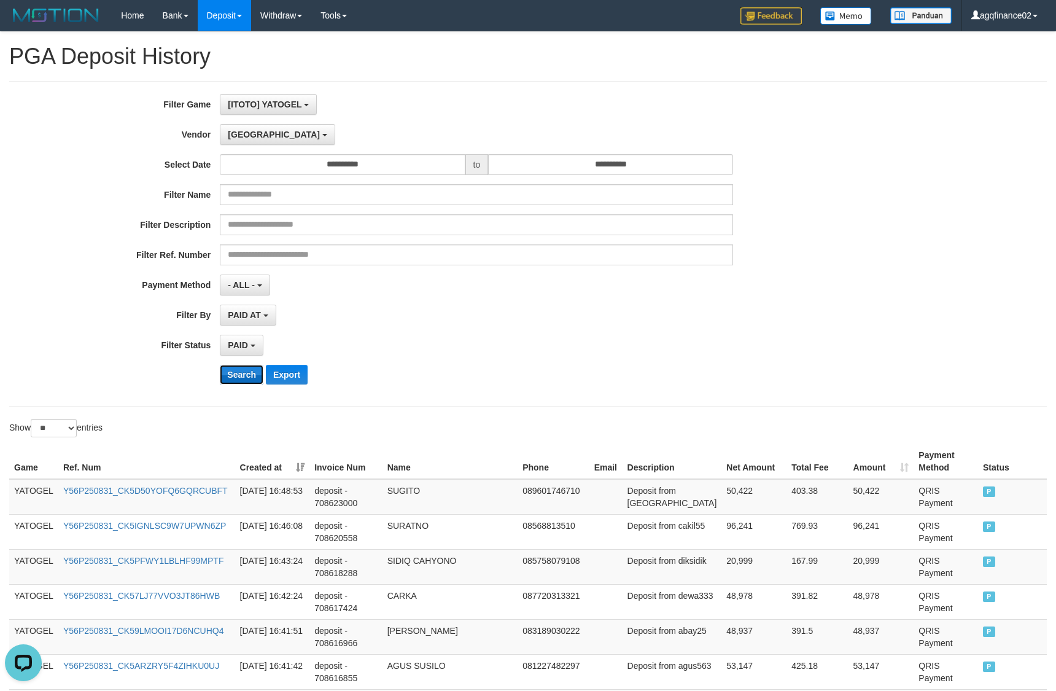
click at [246, 367] on button "Search" at bounding box center [242, 375] width 44 height 20
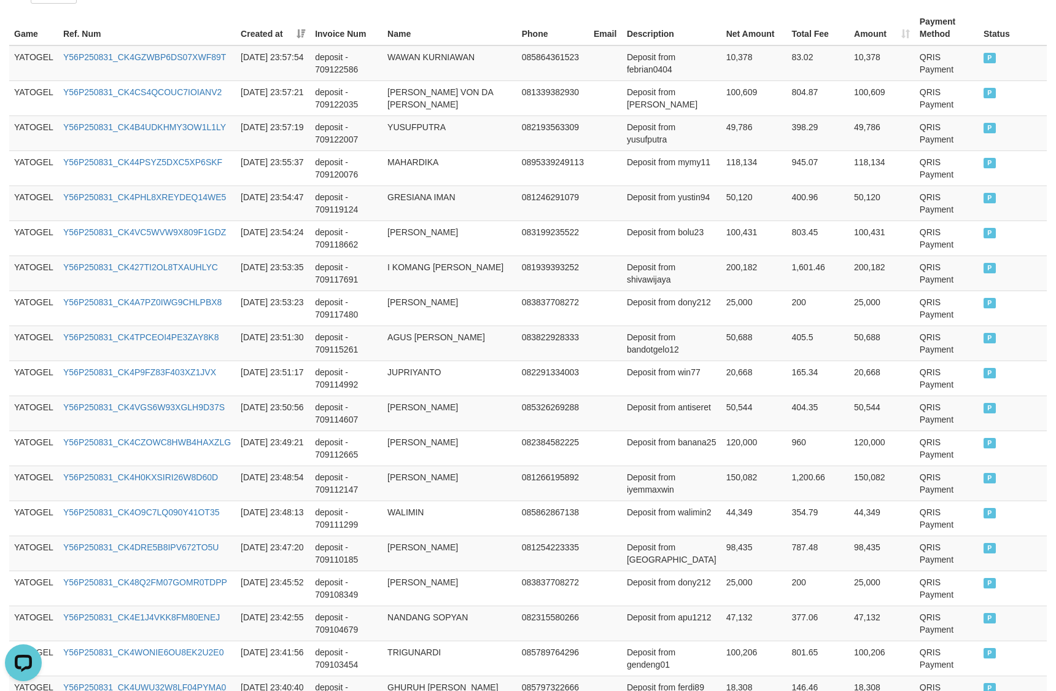
scroll to position [802, 0]
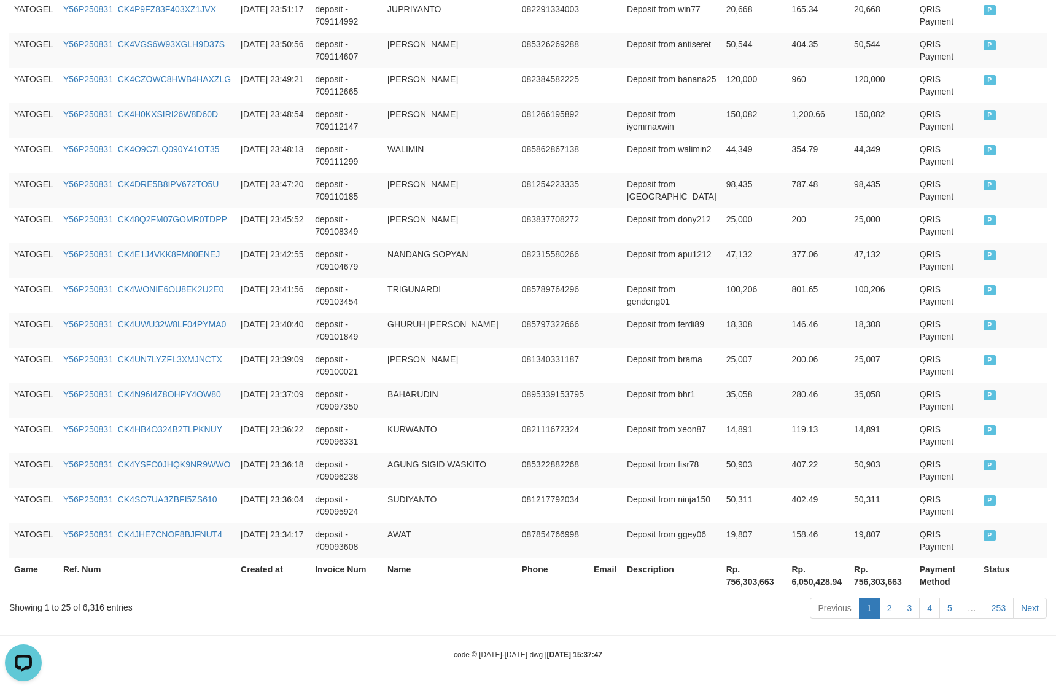
click at [747, 583] on th "Rp. 756,303,663" at bounding box center [755, 575] width 66 height 35
copy th "756,303,663"
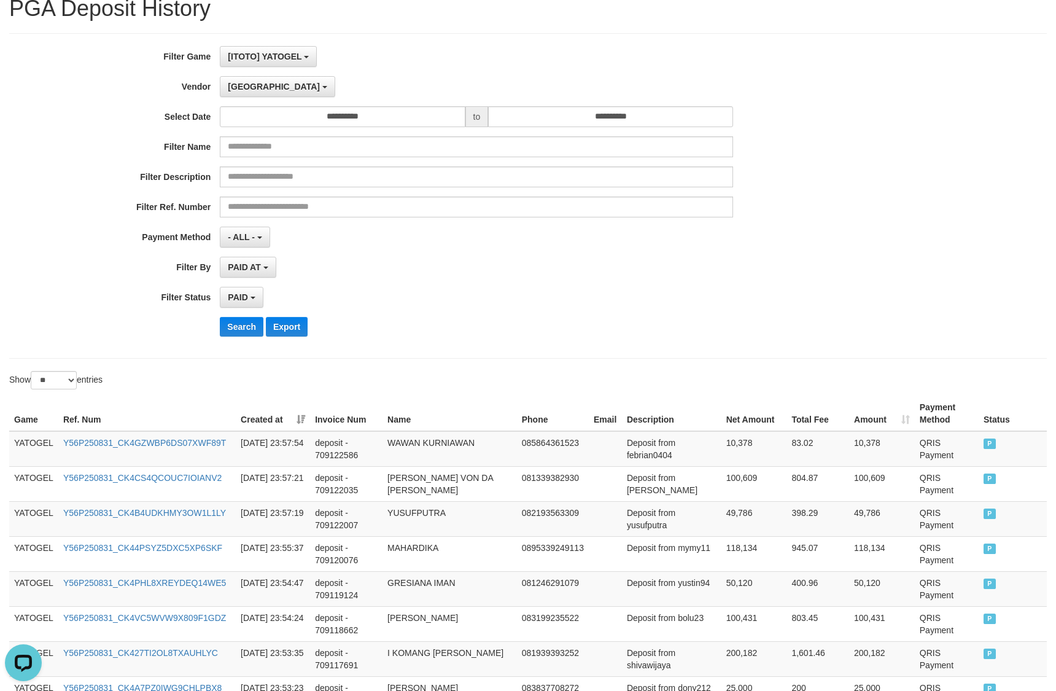
scroll to position [0, 0]
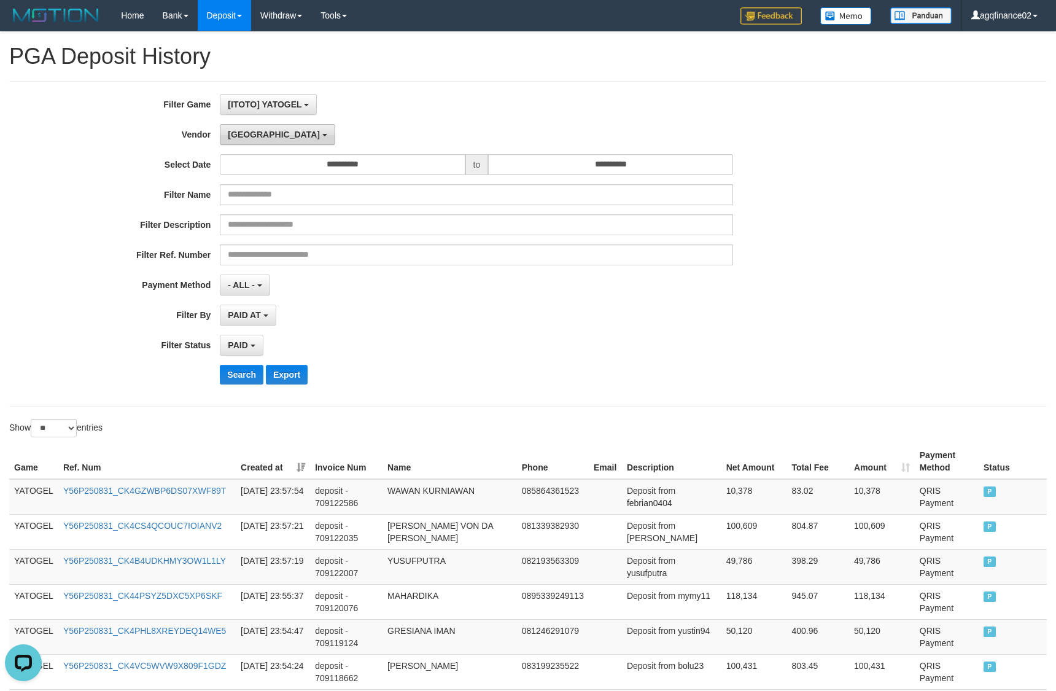
click at [247, 137] on span "[GEOGRAPHIC_DATA]" at bounding box center [274, 135] width 92 height 10
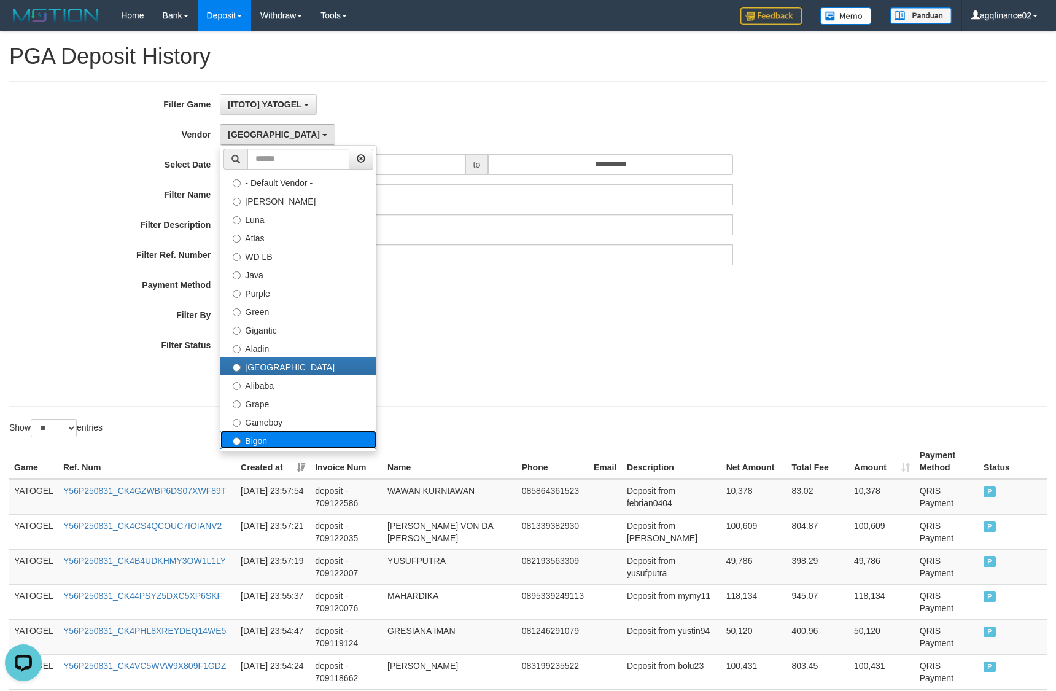
click at [284, 434] on label "Bigon" at bounding box center [298, 440] width 156 height 18
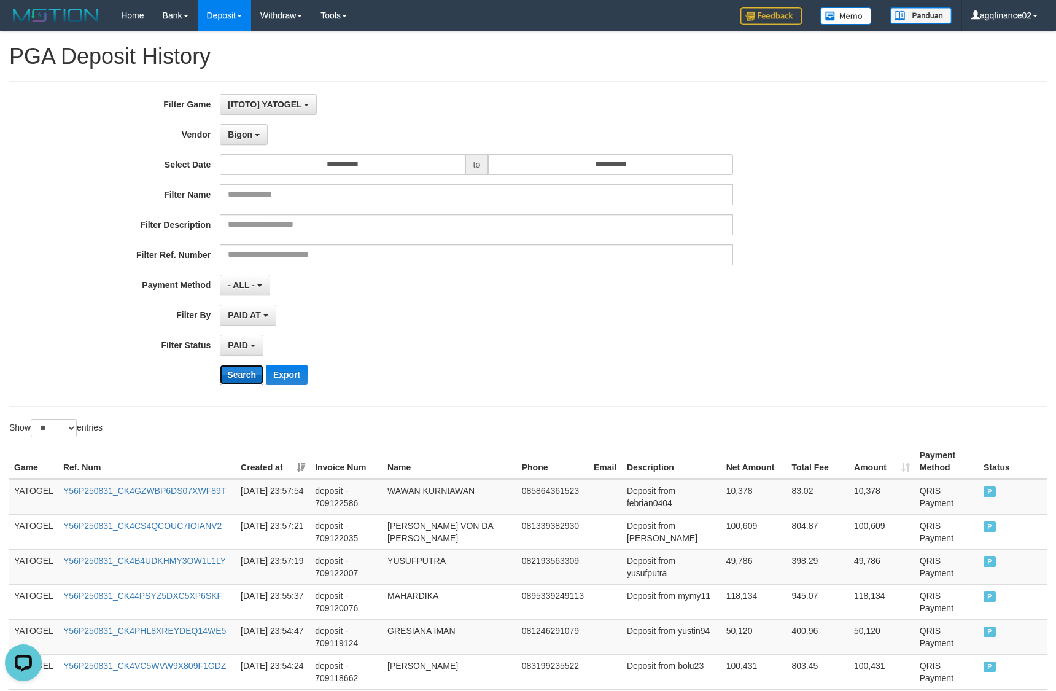
click at [243, 376] on button "Search" at bounding box center [242, 375] width 44 height 20
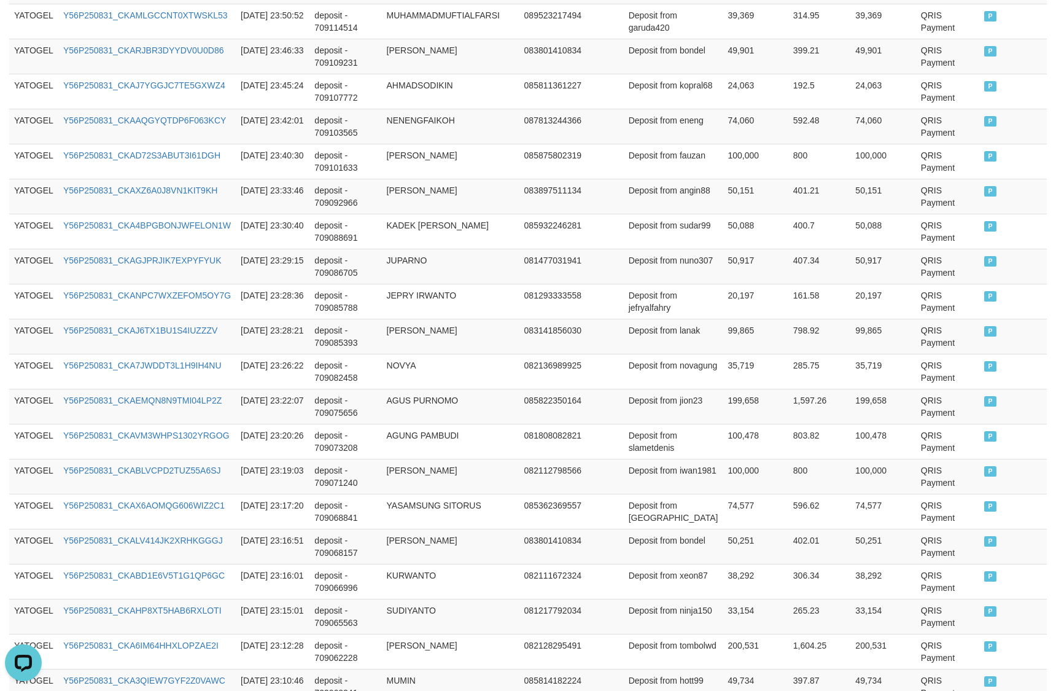
scroll to position [802, 0]
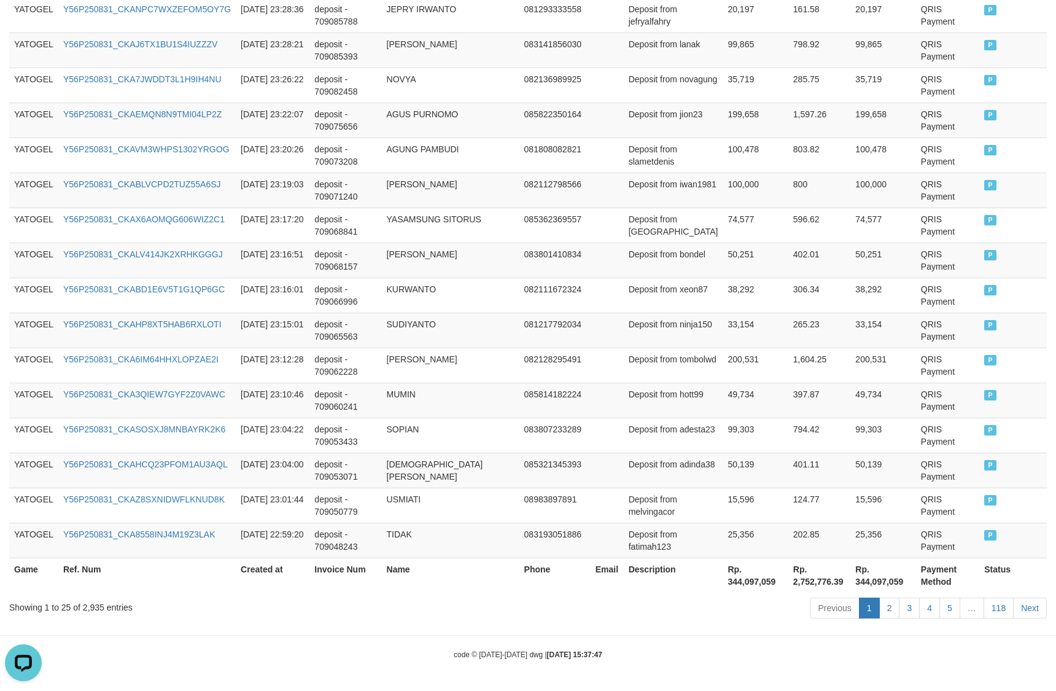
click at [750, 583] on th "Rp. 344,097,059" at bounding box center [755, 575] width 65 height 35
click at [749, 583] on th "Rp. 344,097,059" at bounding box center [755, 575] width 65 height 35
copy th "344,097,059"
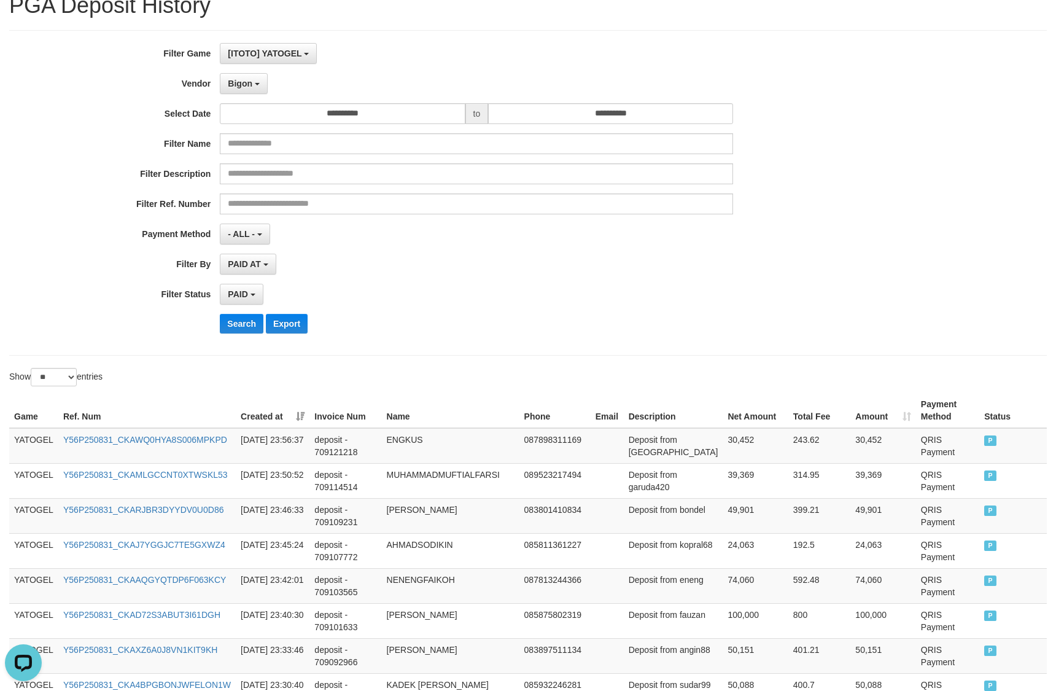
scroll to position [0, 0]
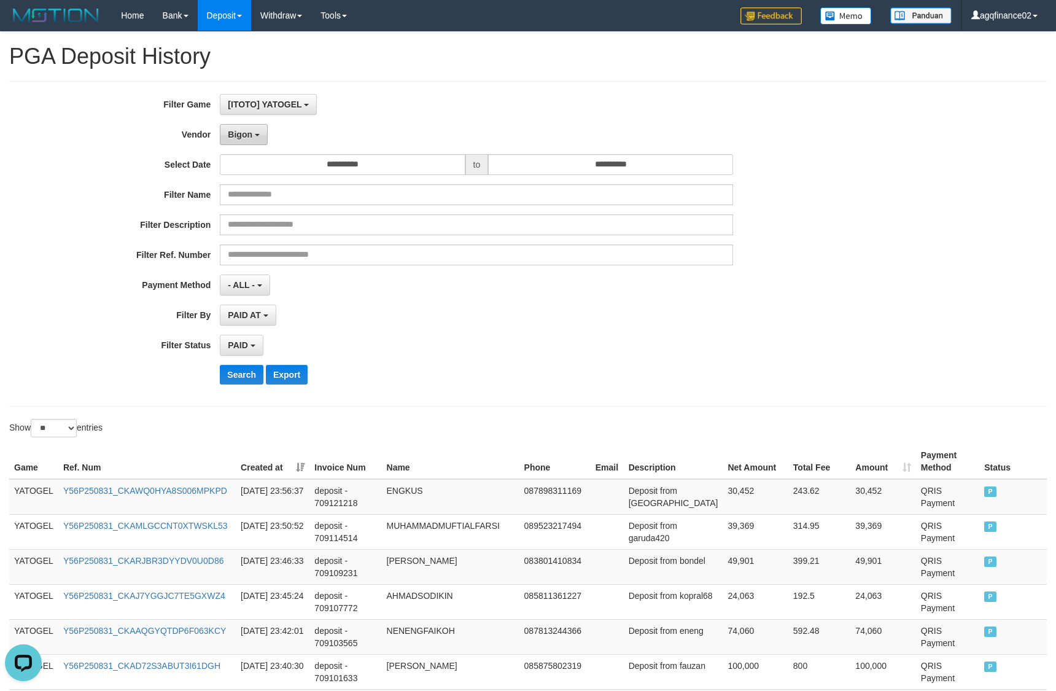
click at [246, 135] on span "Bigon" at bounding box center [240, 135] width 25 height 10
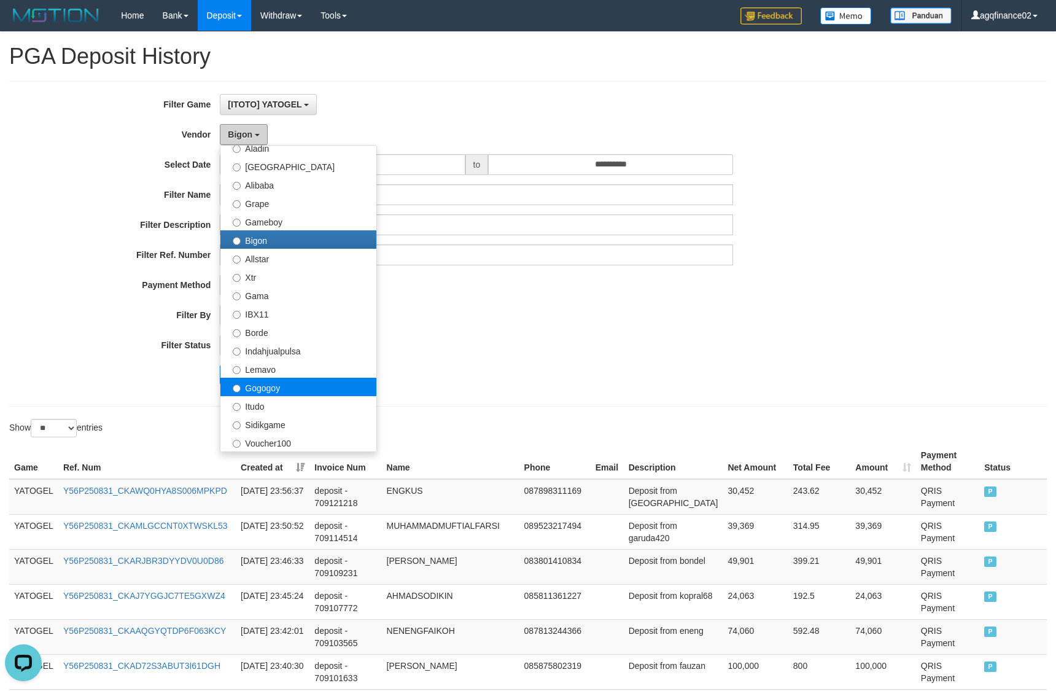
scroll to position [230, 0]
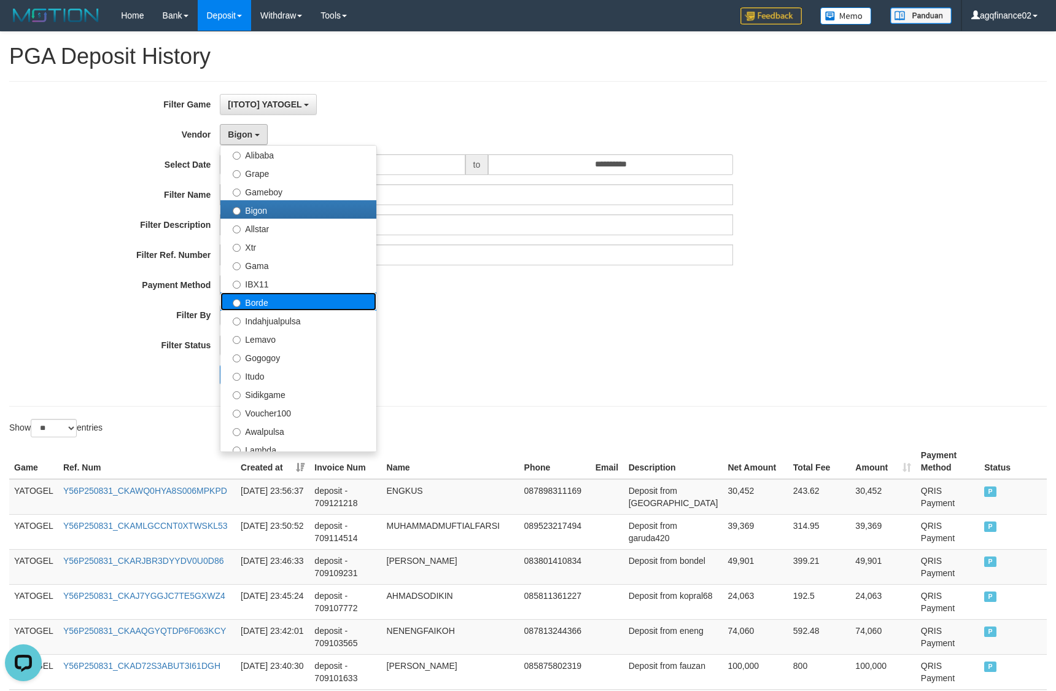
click at [276, 302] on label "Borde" at bounding box center [298, 301] width 156 height 18
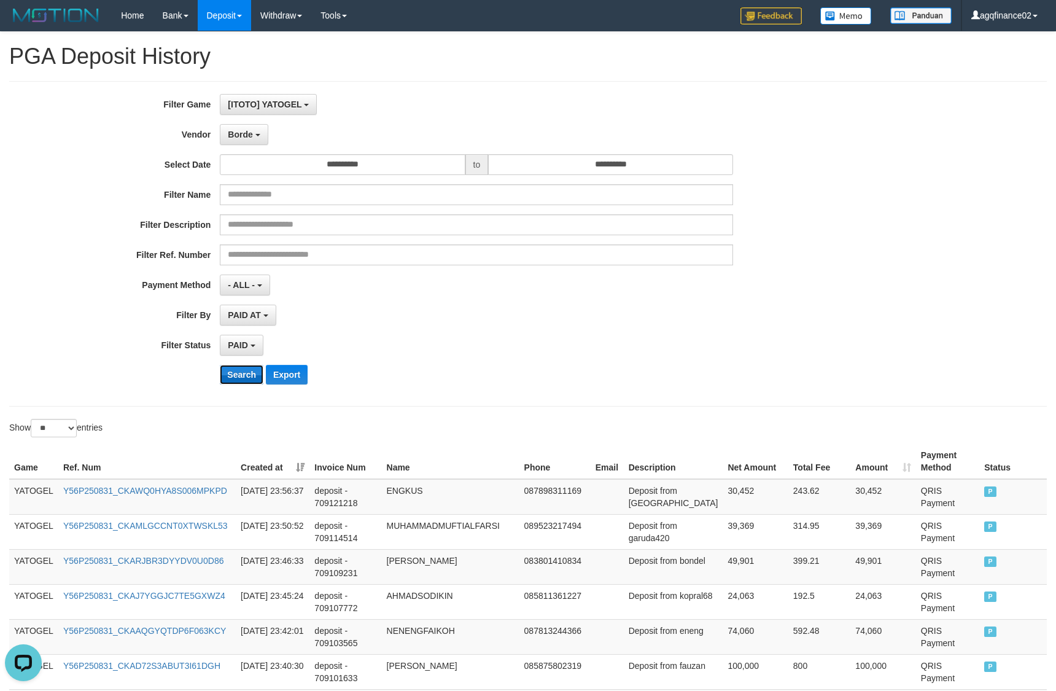
click at [243, 373] on button "Search" at bounding box center [242, 375] width 44 height 20
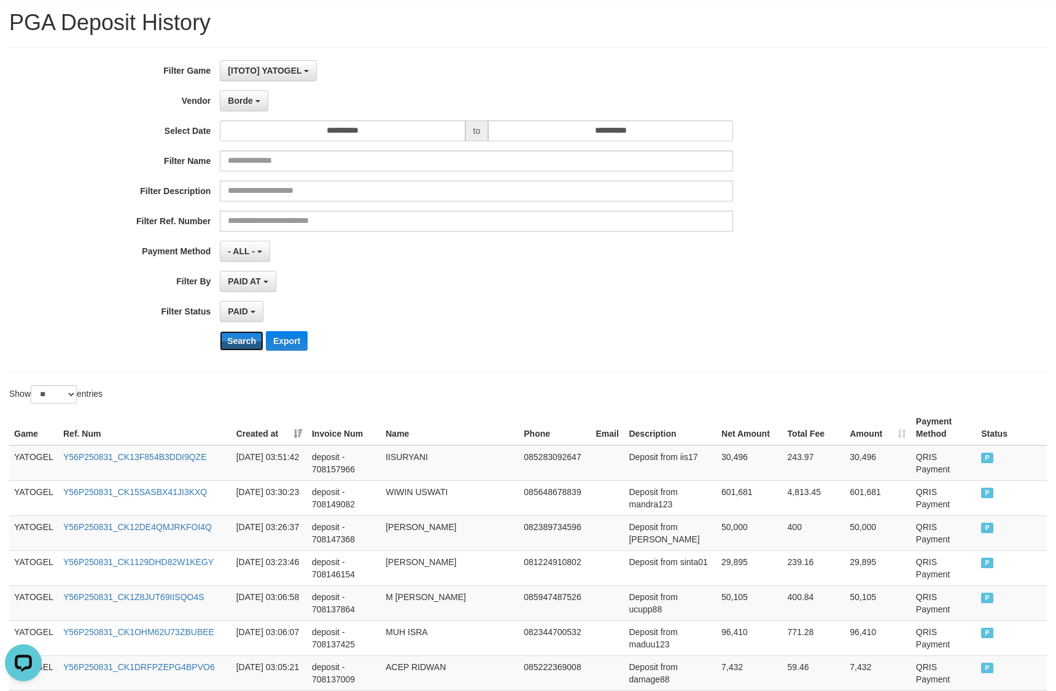
scroll to position [802, 0]
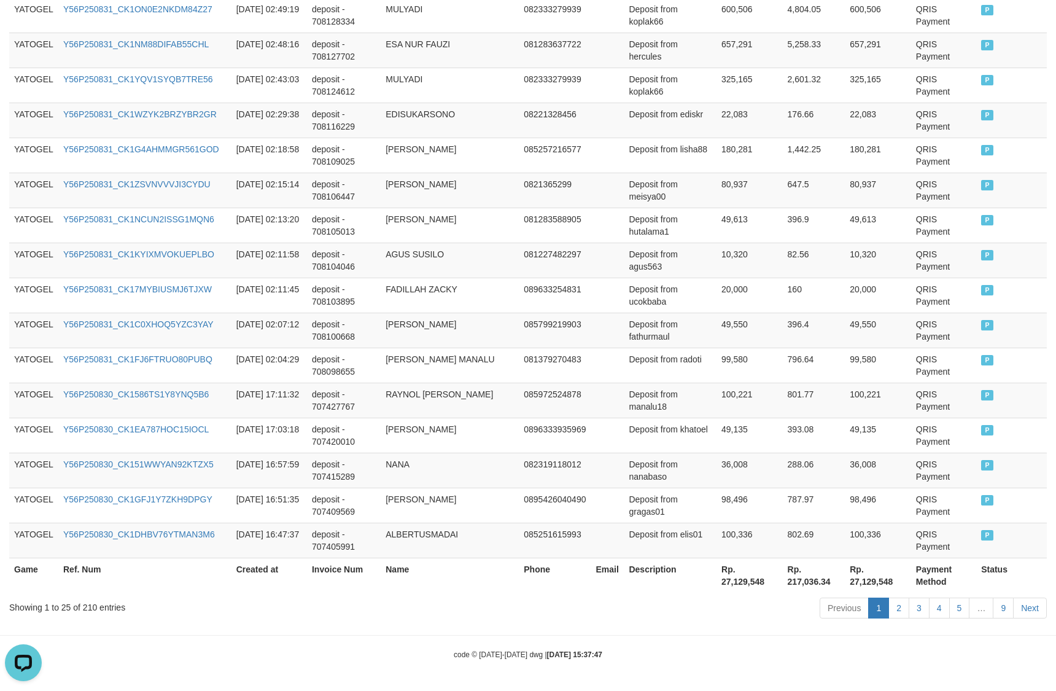
click at [734, 587] on th "Rp. 27,129,548" at bounding box center [750, 575] width 66 height 35
copy th "27,129,548"
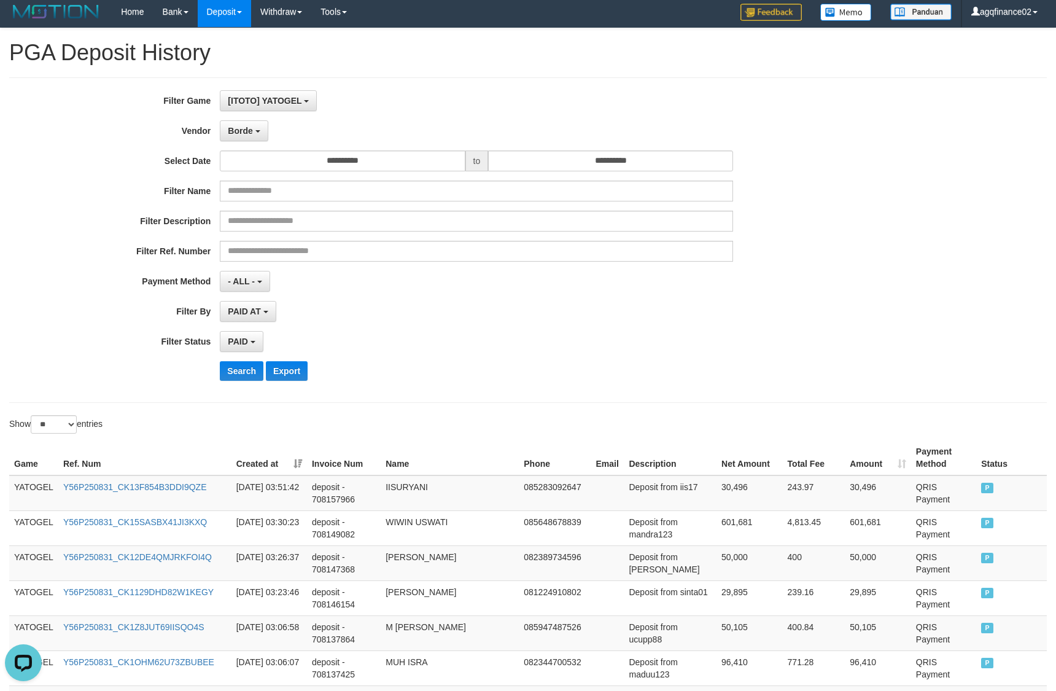
scroll to position [0, 0]
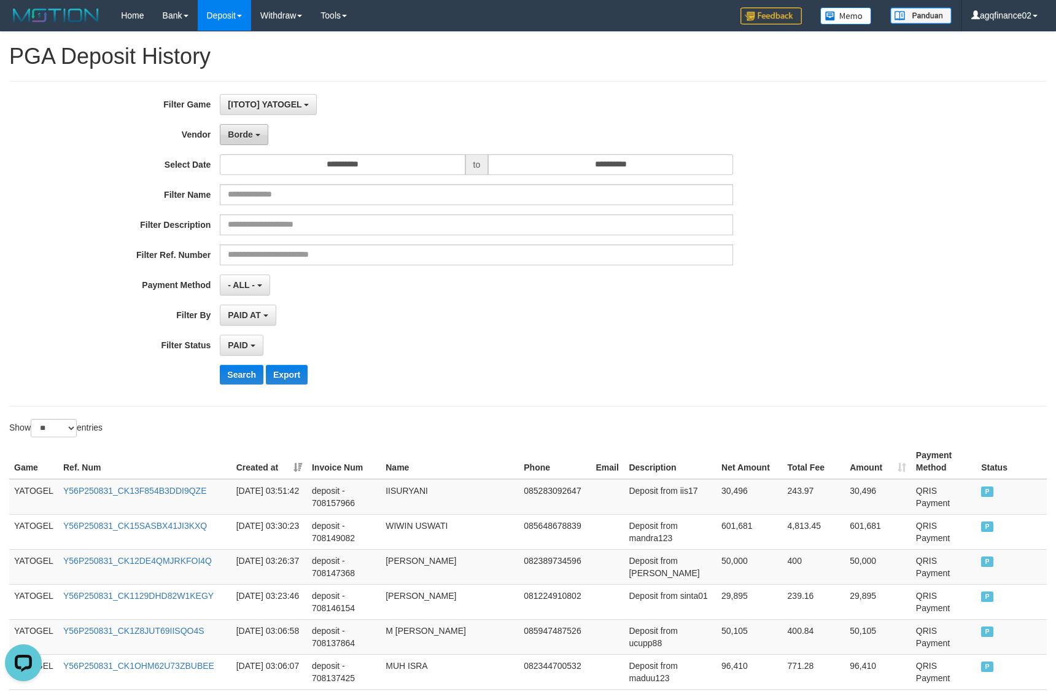
click at [238, 138] on span "Borde" at bounding box center [240, 135] width 25 height 10
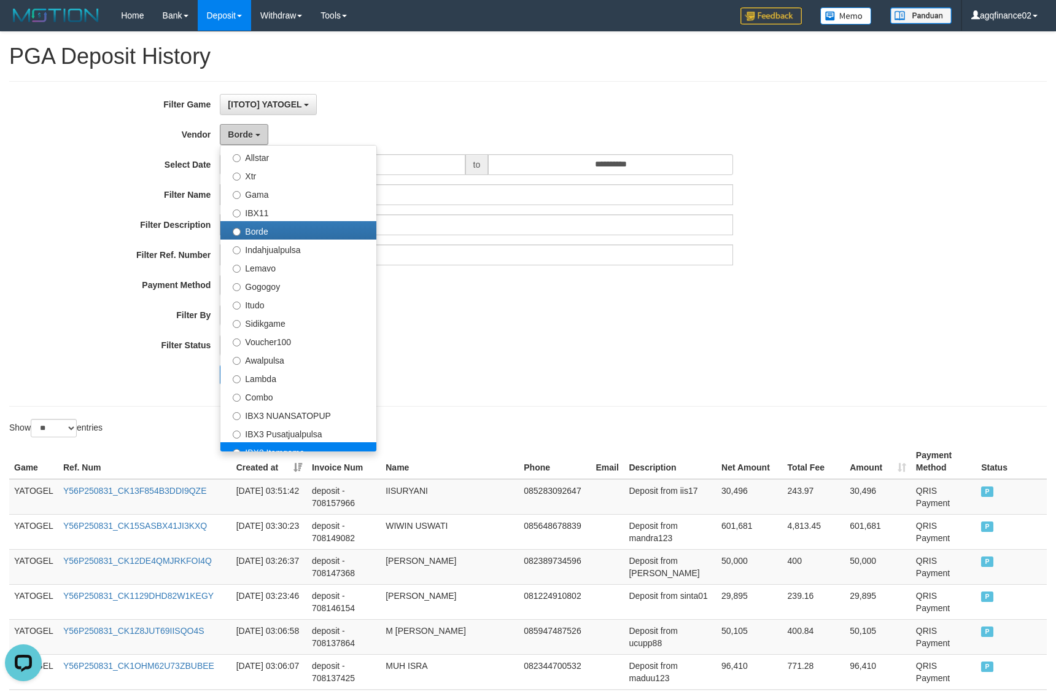
scroll to position [403, 0]
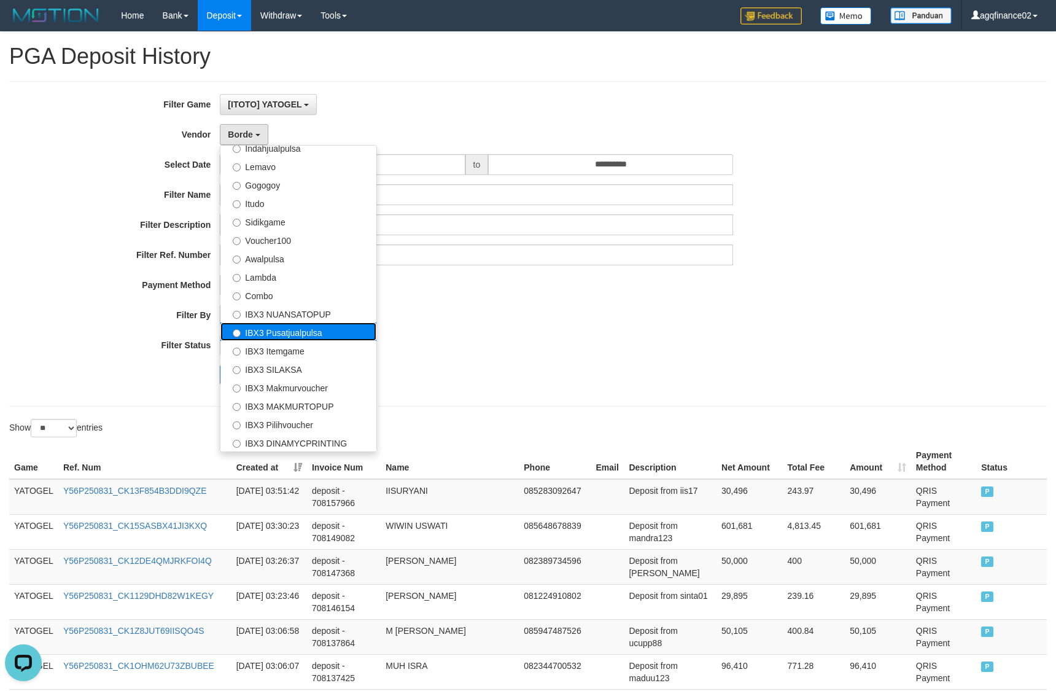
click at [320, 332] on label "IBX3 Pusatjualpulsa" at bounding box center [298, 331] width 156 height 18
select select "**********"
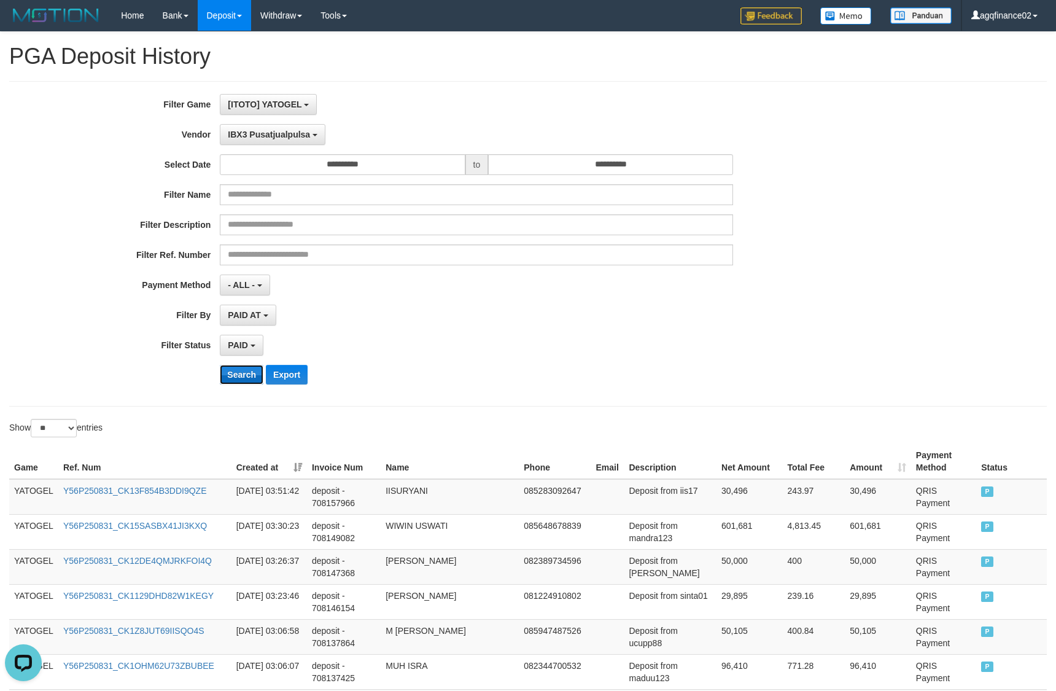
click at [240, 378] on button "Search" at bounding box center [242, 375] width 44 height 20
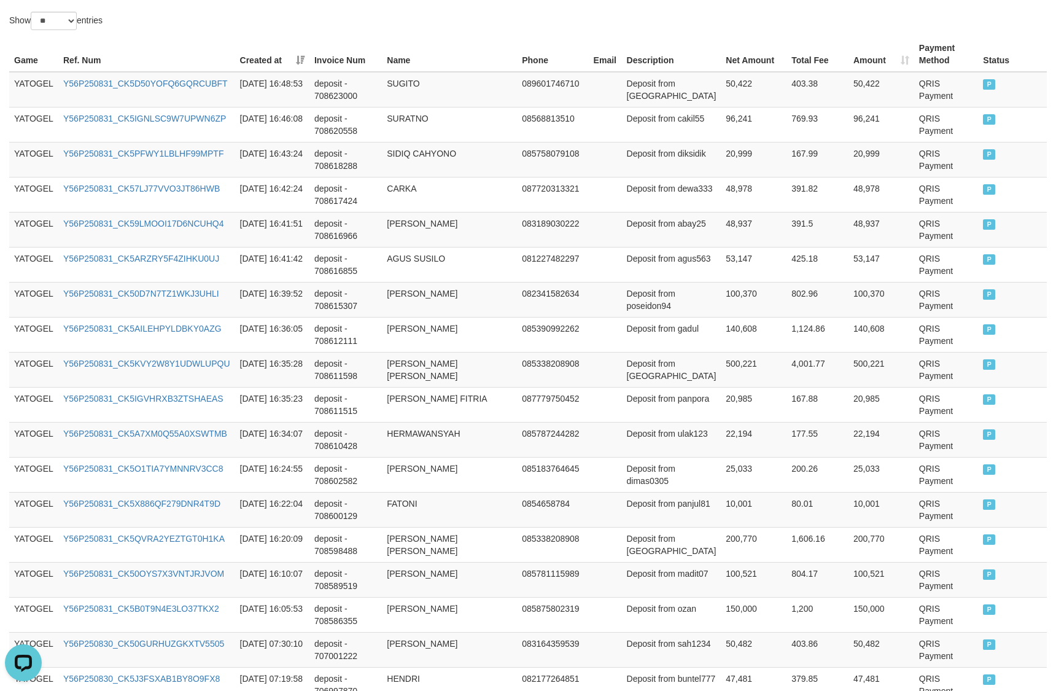
scroll to position [802, 0]
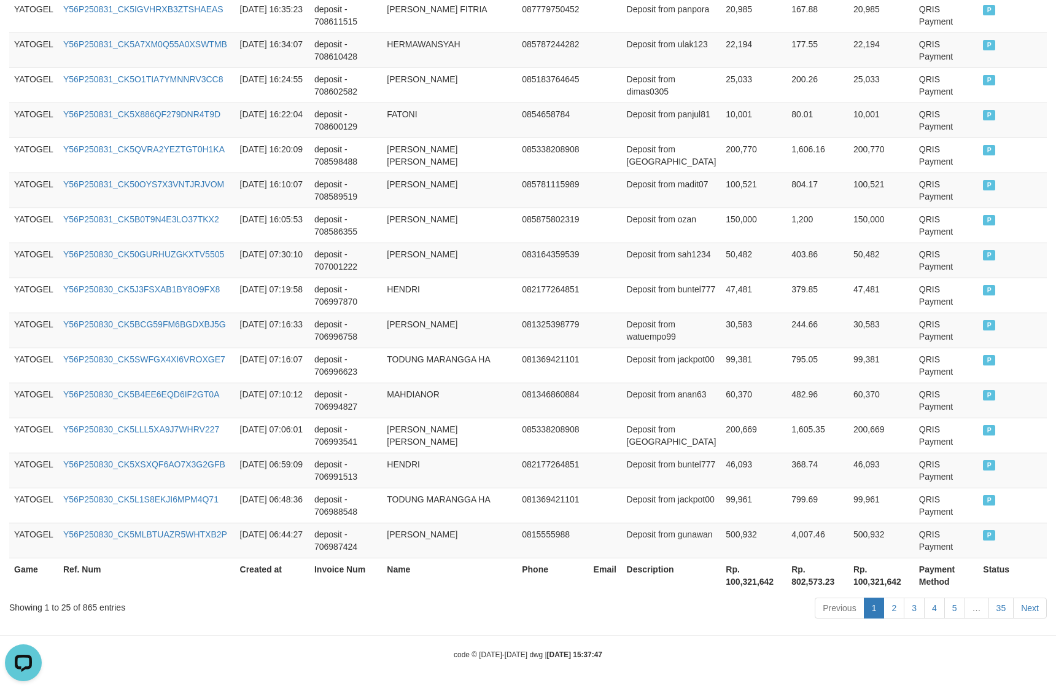
click at [731, 585] on th "Rp. 100,321,642" at bounding box center [754, 575] width 66 height 35
copy th "100,321,642"
